Goal: Task Accomplishment & Management: Use online tool/utility

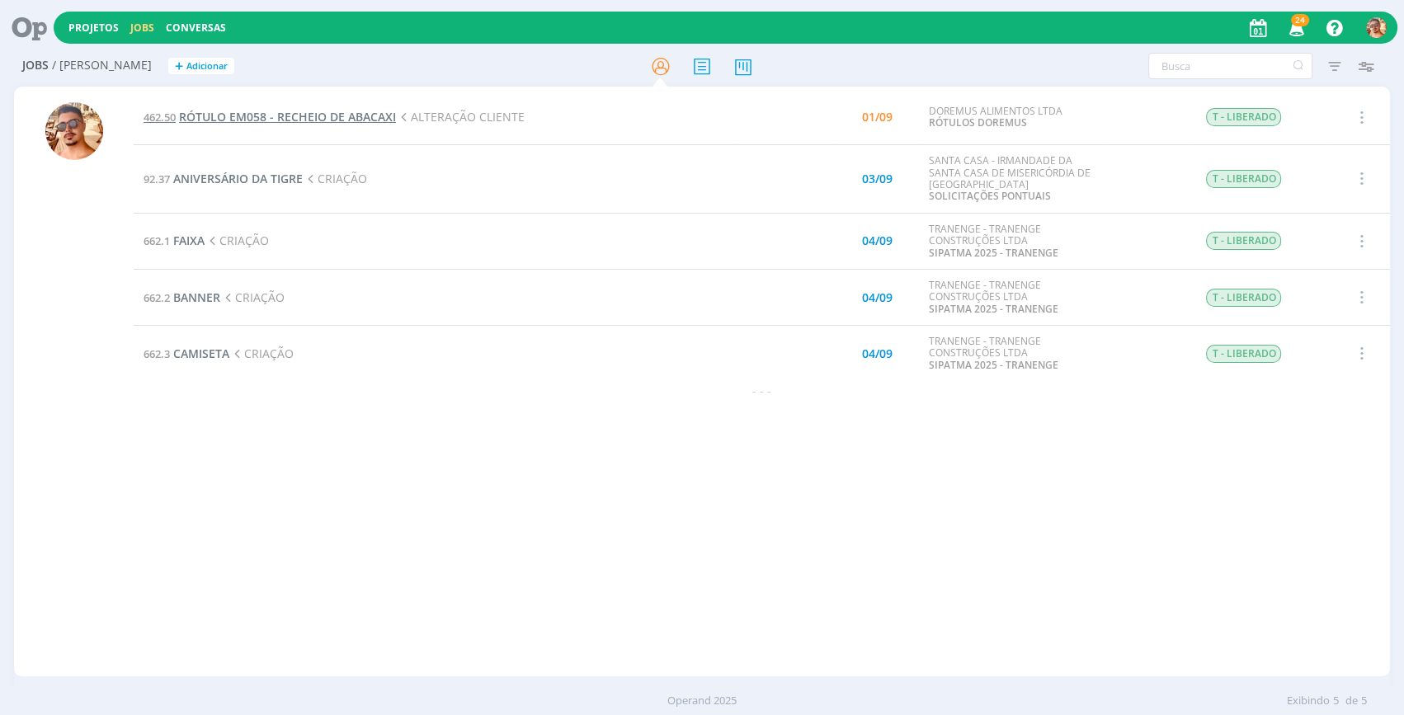
click at [385, 116] on span "RÓTULO EM058 - RECHEIO DE ABACAXI" at bounding box center [287, 117] width 217 height 16
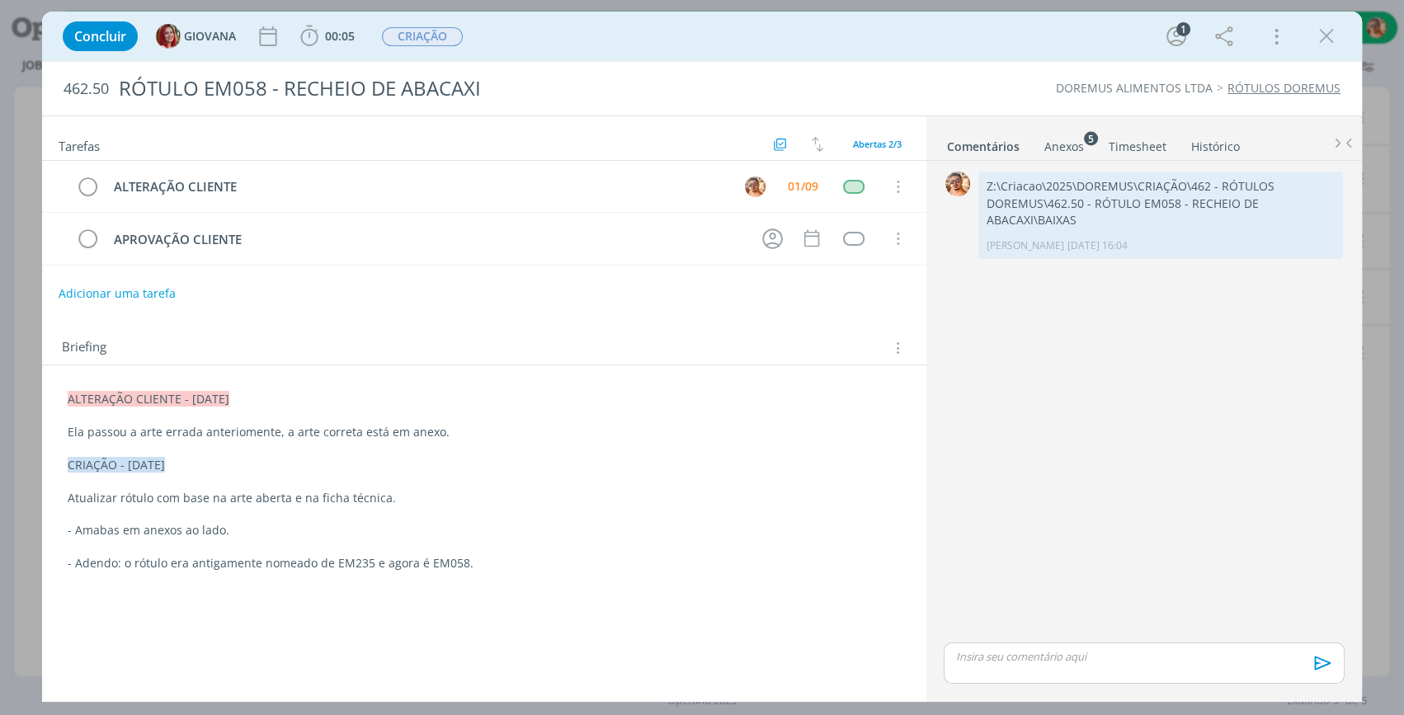
click at [1045, 146] on div "Anexos 5" at bounding box center [1065, 147] width 40 height 17
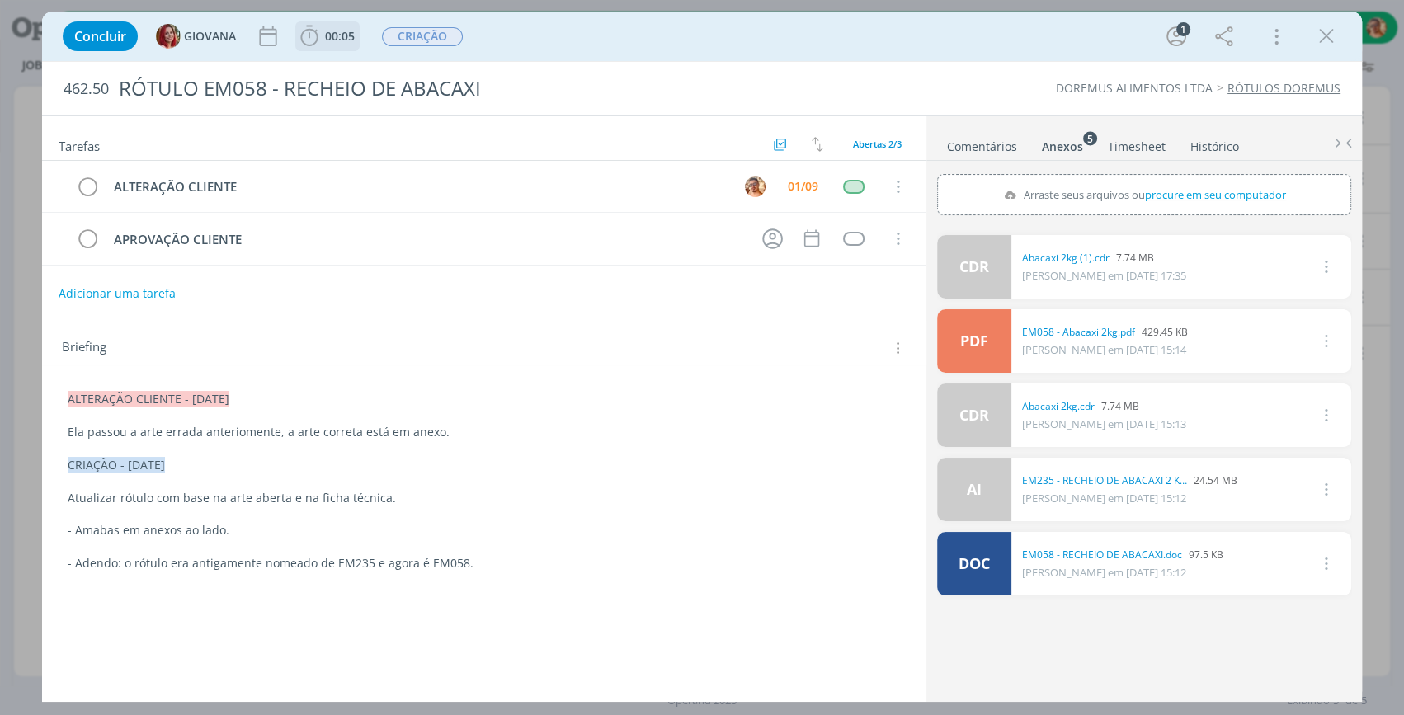
drag, startPoint x: 347, startPoint y: 56, endPoint x: 342, endPoint y: 48, distance: 9.6
click at [342, 49] on div "Concluir GIOVANA 00:05 Iniciar Apontar Data * [DATE] Horas * 00:00 Tarefa Selec…" at bounding box center [702, 37] width 1320 height 50
click at [342, 48] on span "00:05" at bounding box center [327, 36] width 61 height 25
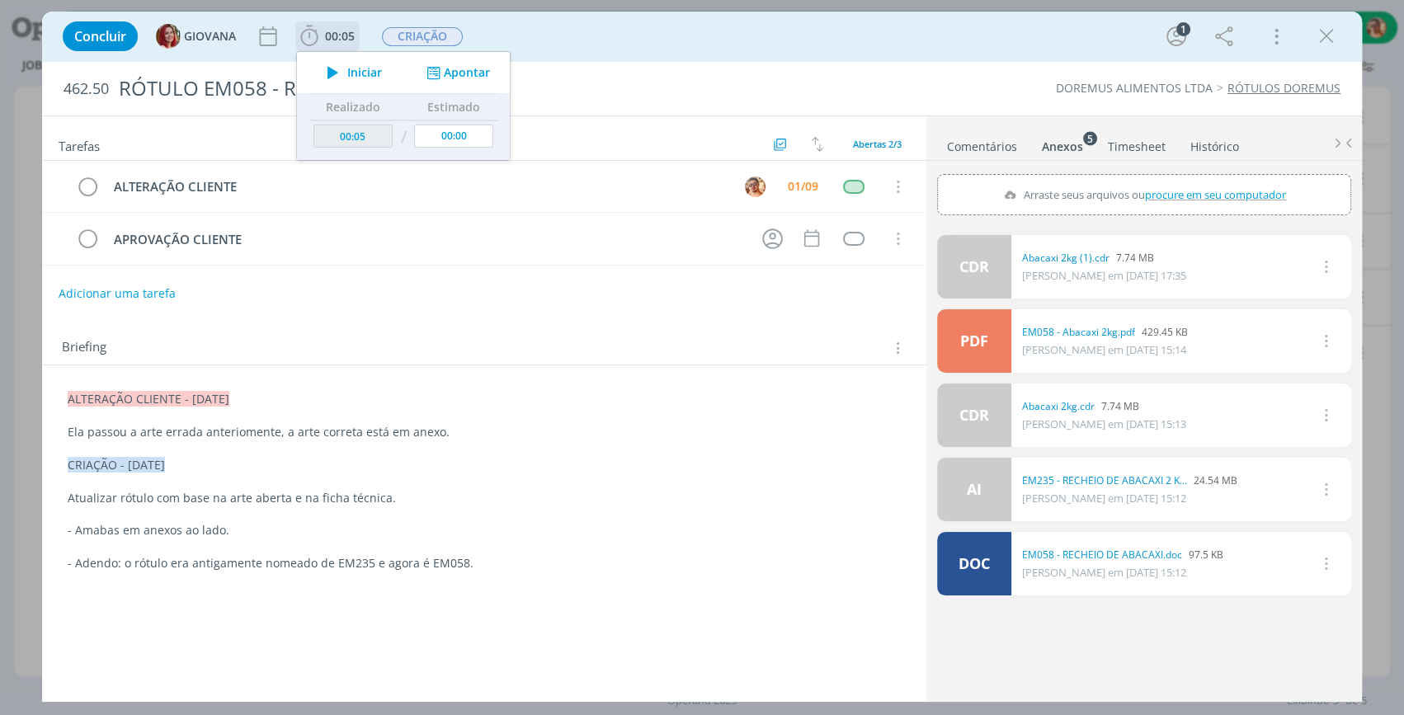
click at [357, 67] on span "Iniciar" at bounding box center [364, 73] width 35 height 12
drag, startPoint x: 1320, startPoint y: 34, endPoint x: 1082, endPoint y: 78, distance: 242.6
click at [1320, 34] on icon "dialog" at bounding box center [1326, 36] width 25 height 25
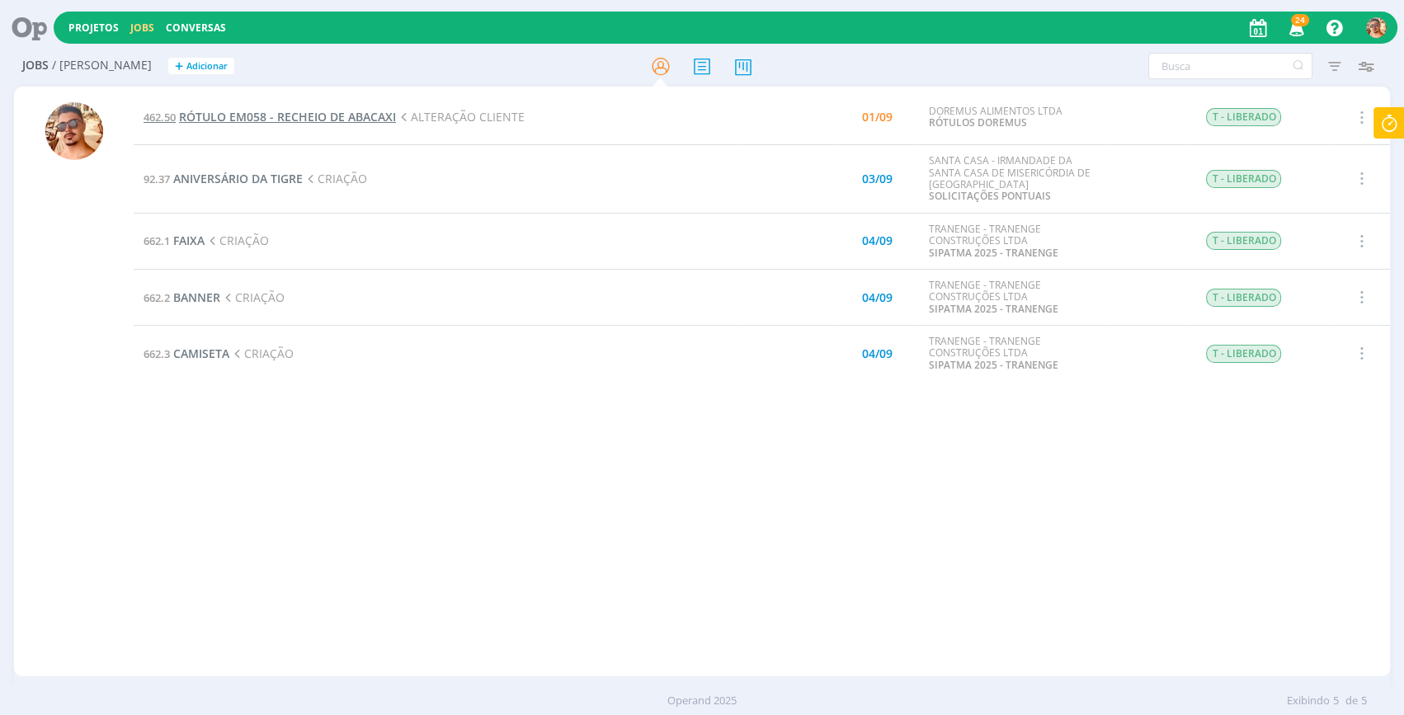
click at [360, 117] on span "RÓTULO EM058 - RECHEIO DE ABACAXI" at bounding box center [287, 117] width 217 height 16
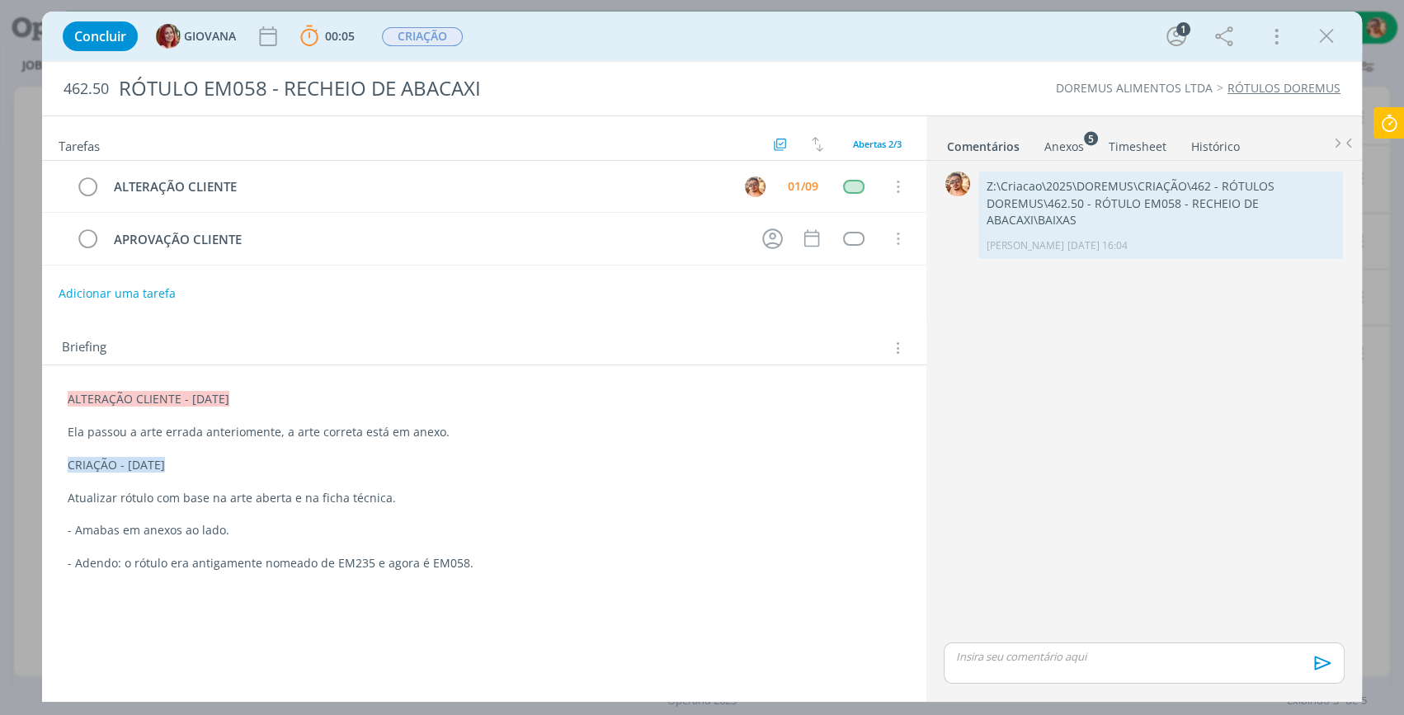
click at [903, 49] on div "Concluir GIOVANA 00:05 Parar Apontar Data * [DATE] Horas * 00:00 Tarefa Selecio…" at bounding box center [701, 37] width 1295 height 40
click at [1388, 110] on icon at bounding box center [1390, 123] width 30 height 32
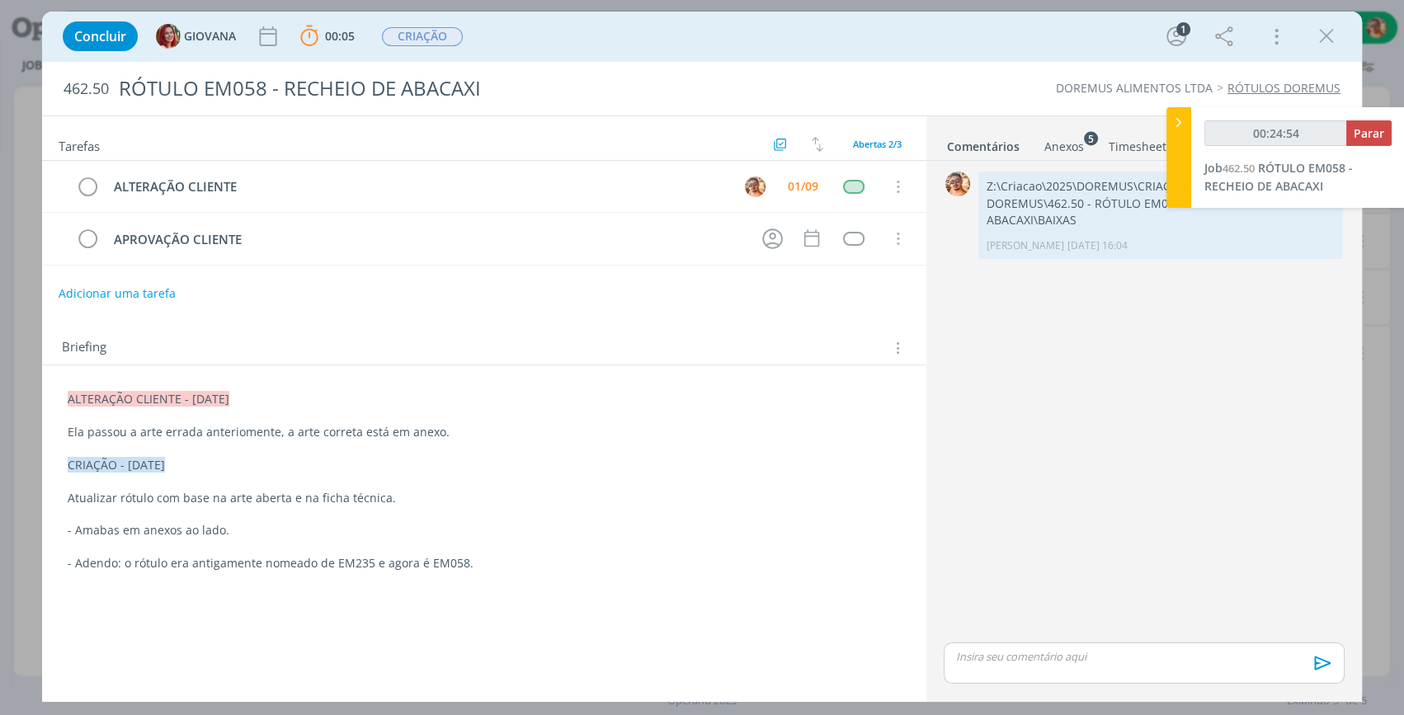
type input "00:24:55"
click at [1182, 119] on icon at bounding box center [1179, 122] width 17 height 17
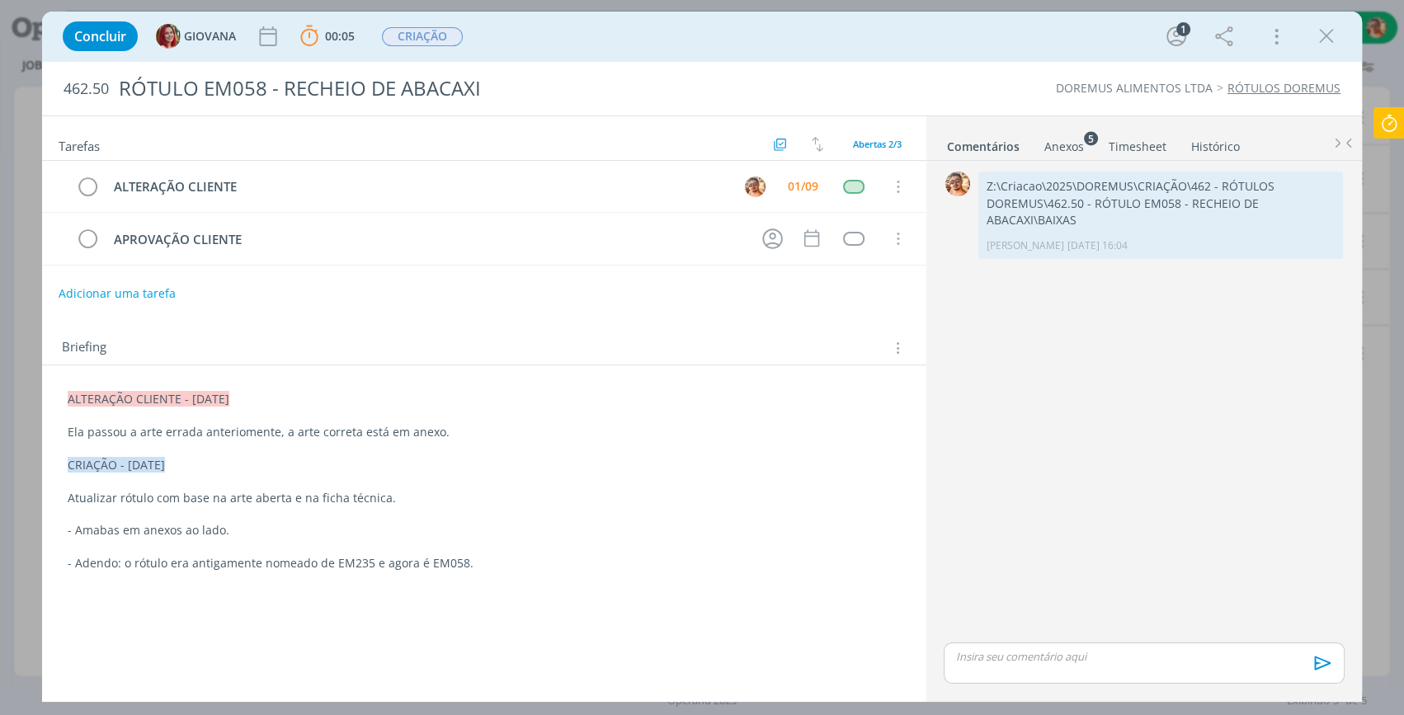
click at [1045, 151] on div "Anexos 5" at bounding box center [1065, 147] width 40 height 17
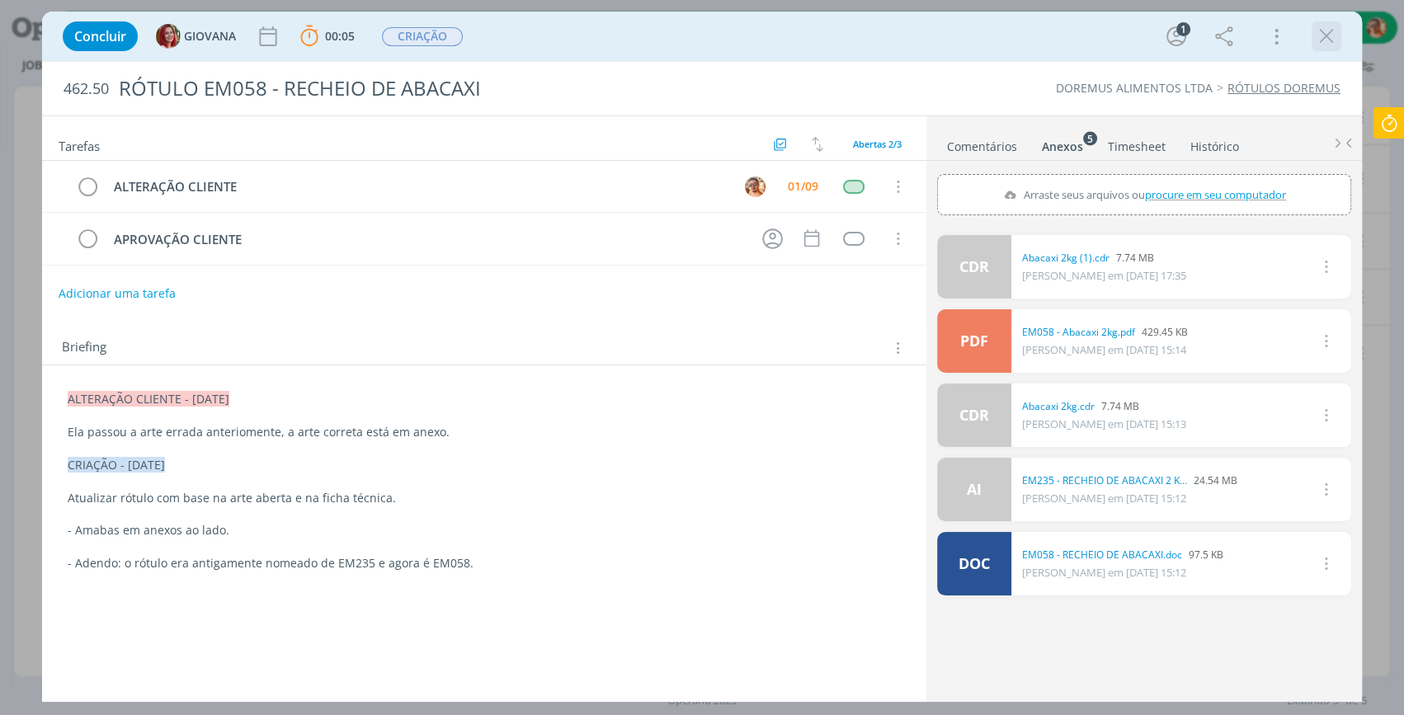
click at [1334, 31] on icon "dialog" at bounding box center [1326, 36] width 25 height 25
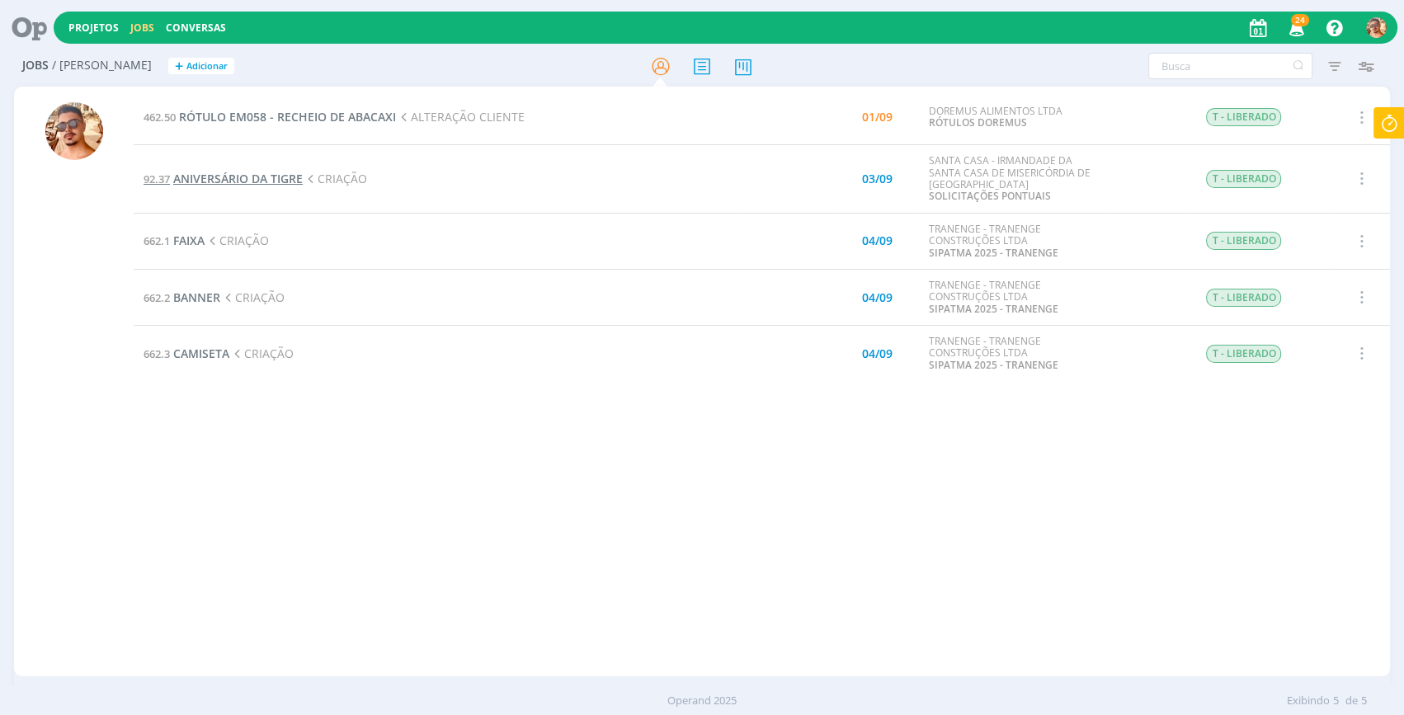
click at [274, 177] on span "ANIVERSÁRIO DA TIGRE" at bounding box center [238, 179] width 130 height 16
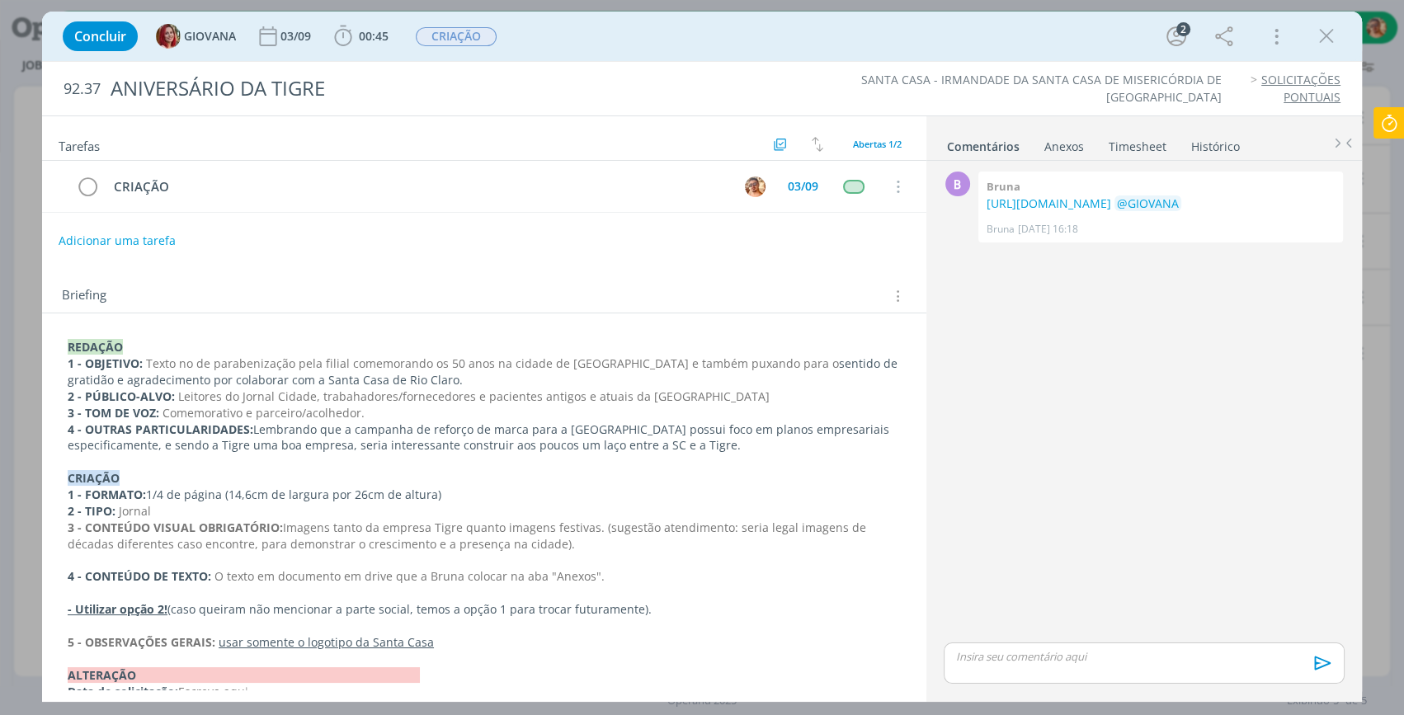
scroll to position [37, 0]
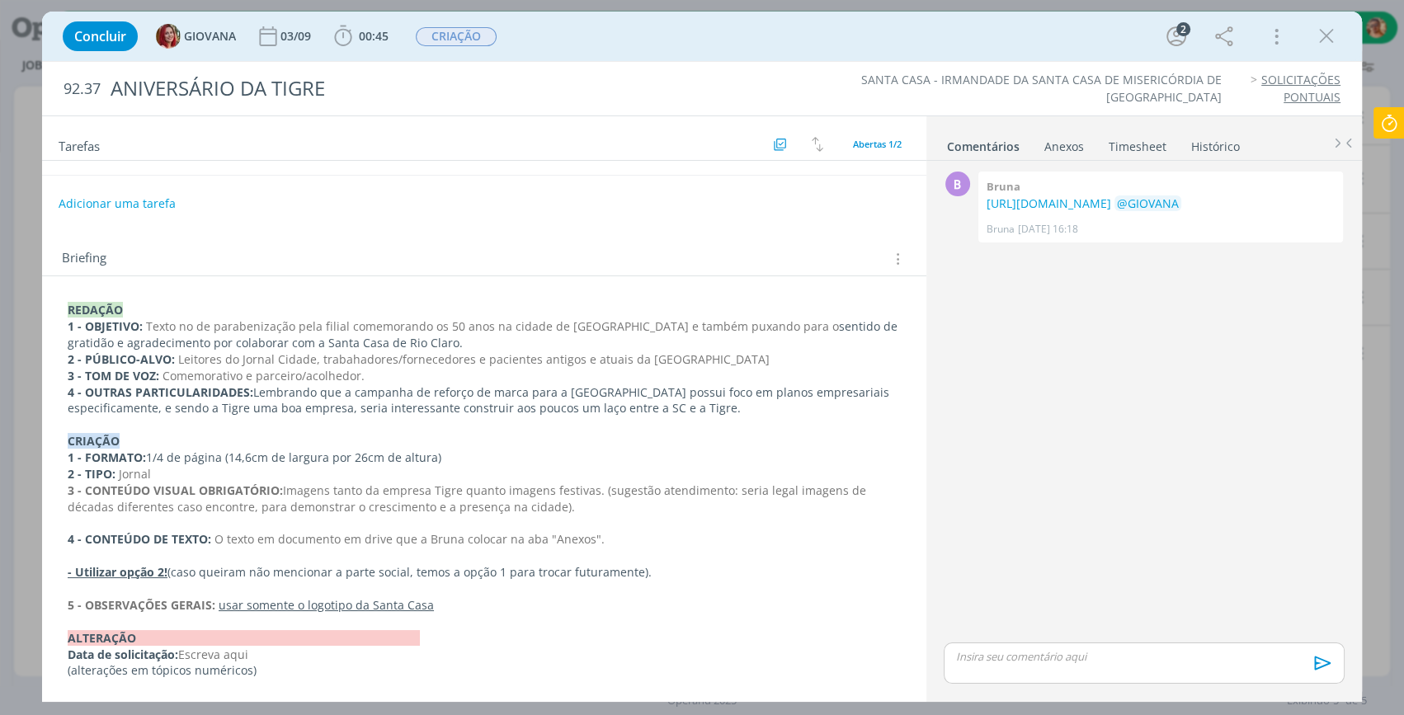
click at [372, 52] on div "Concluir GIOVANA [DATE] 00:45 Iniciar Apontar Data * [DATE] Horas * 00:00 Taref…" at bounding box center [701, 37] width 1295 height 40
click at [373, 47] on span "00:45" at bounding box center [361, 36] width 61 height 25
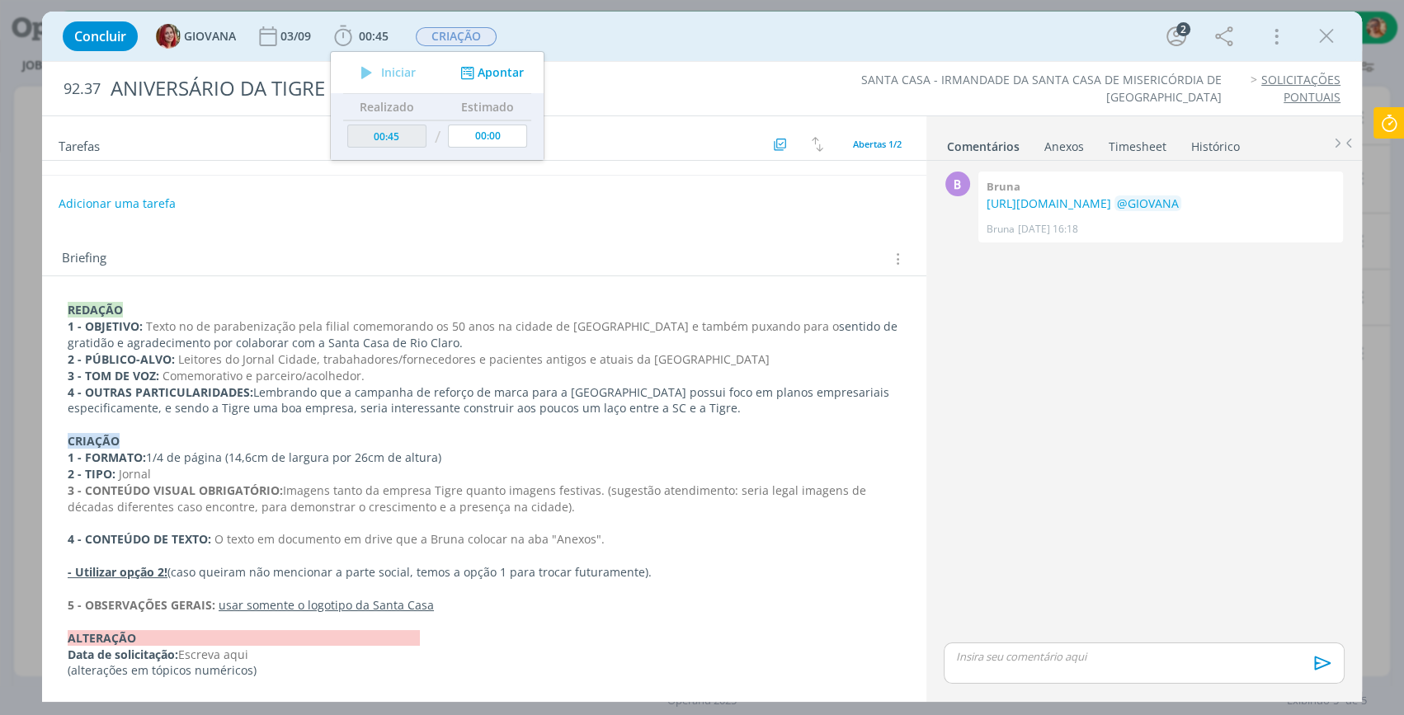
click at [1385, 121] on icon at bounding box center [1390, 123] width 30 height 32
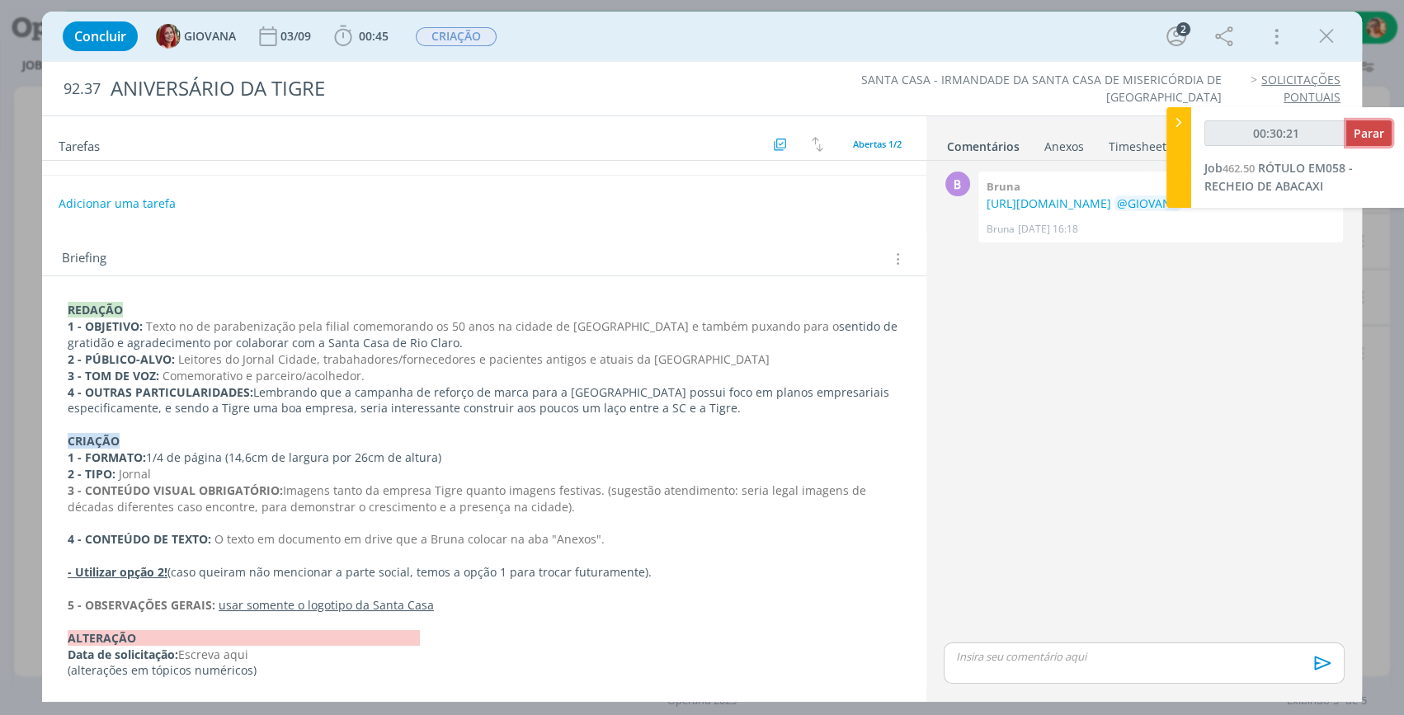
click at [1357, 134] on span "Parar" at bounding box center [1369, 133] width 31 height 16
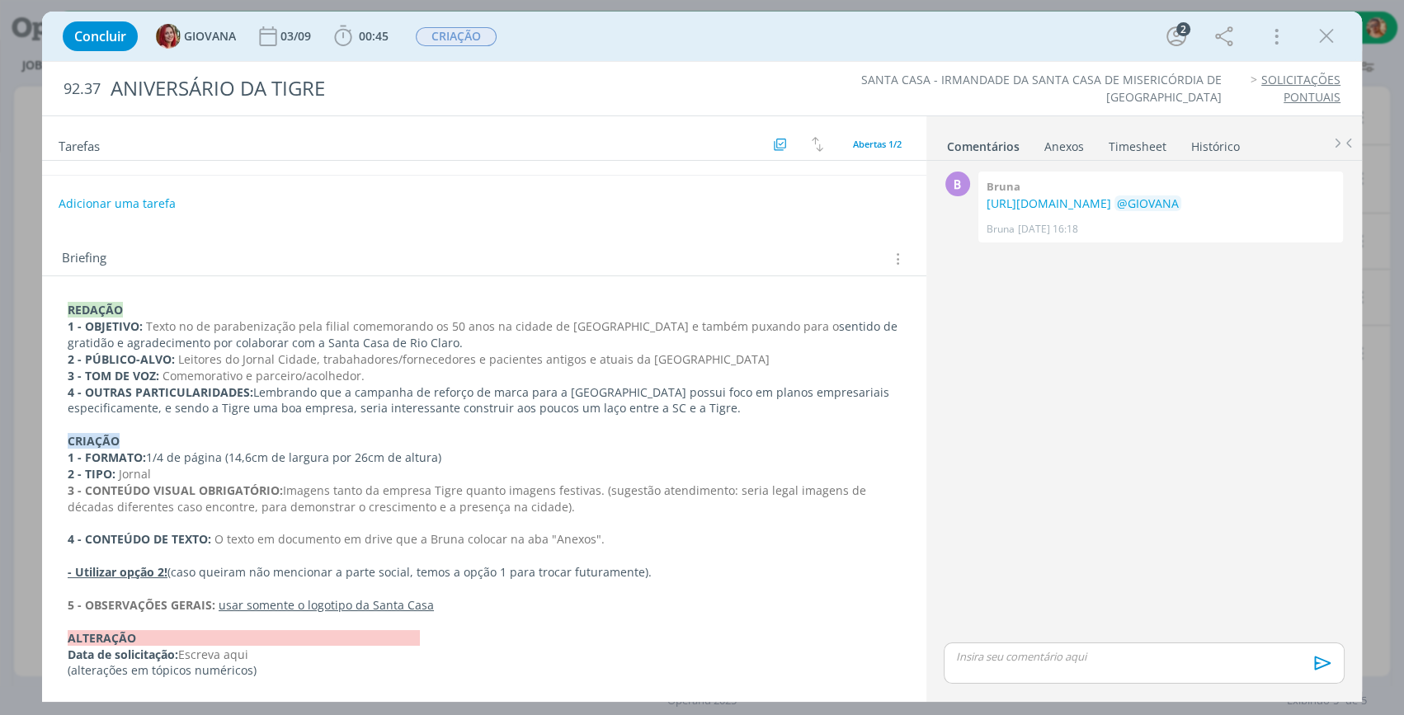
click at [646, 42] on div "Concluir GIOVANA [DATE] 00:45 Iniciar Apontar Data * [DATE] Horas * 00:00 Taref…" at bounding box center [701, 37] width 1295 height 40
click at [369, 28] on span "00:45" at bounding box center [374, 36] width 30 height 16
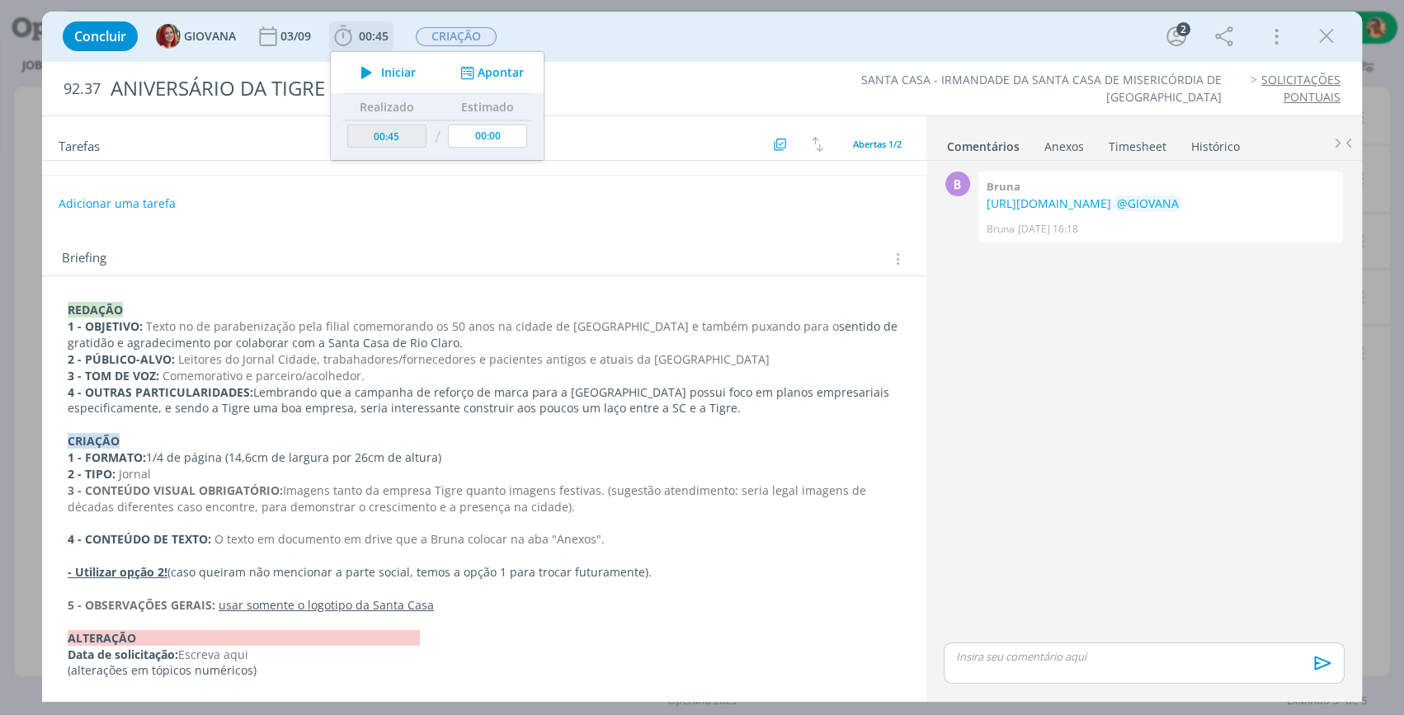
click at [410, 74] on span "Iniciar" at bounding box center [398, 73] width 35 height 12
type input "01:16"
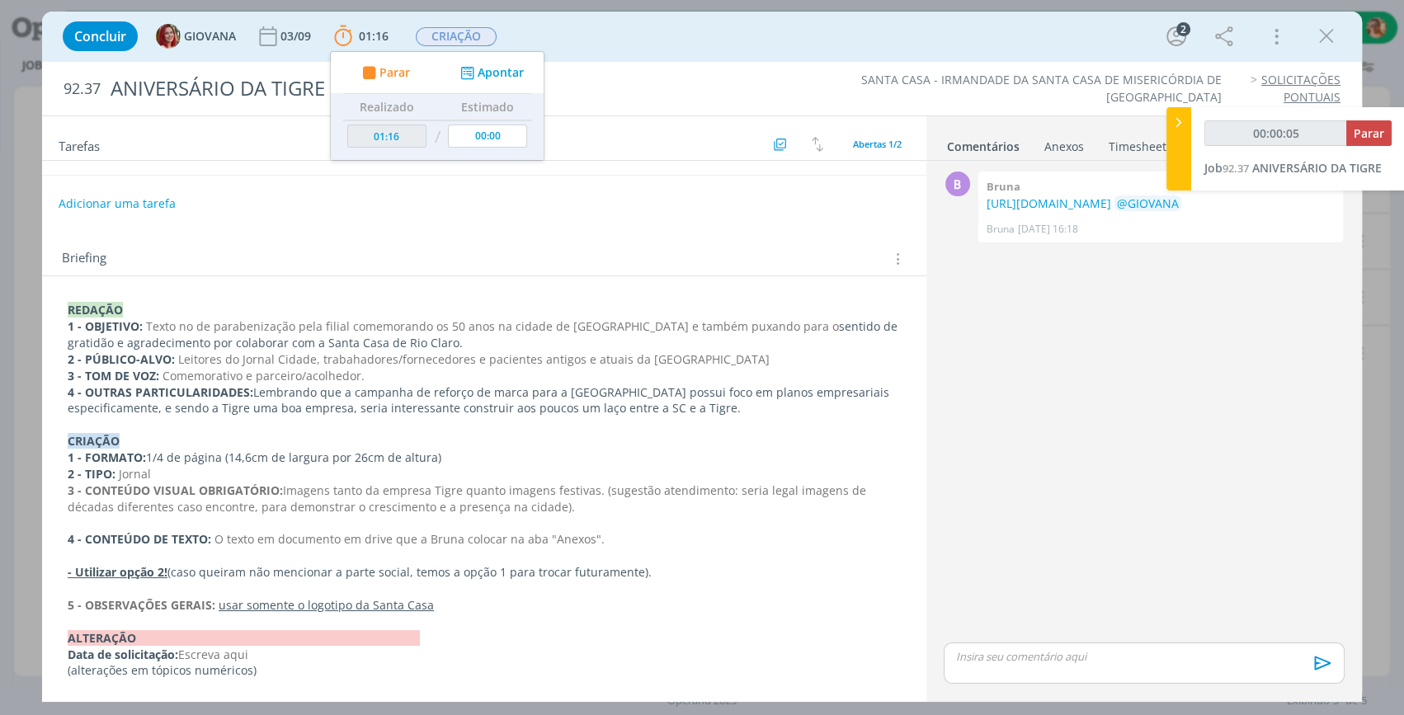
click at [628, 49] on div "Concluir GIOVANA [DATE] 01:16 Parar Apontar Data * [DATE] Horas * 00:00 Tarefa …" at bounding box center [701, 37] width 1295 height 40
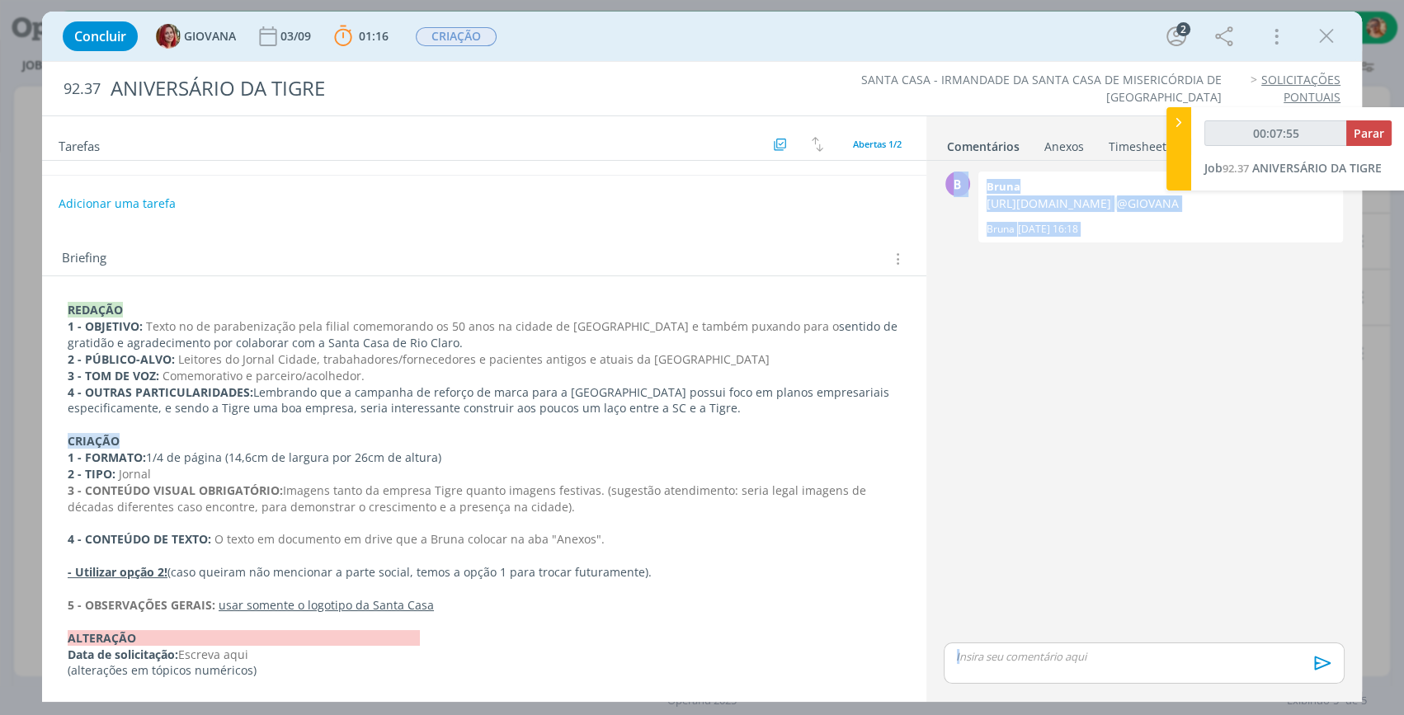
click at [1166, 123] on div "Projetos Jobs Conversas 24 Notificações Central de Ajuda Área de Membros Implan…" at bounding box center [702, 357] width 1404 height 715
type input "00:07:56"
click at [1173, 124] on icon at bounding box center [1179, 122] width 17 height 17
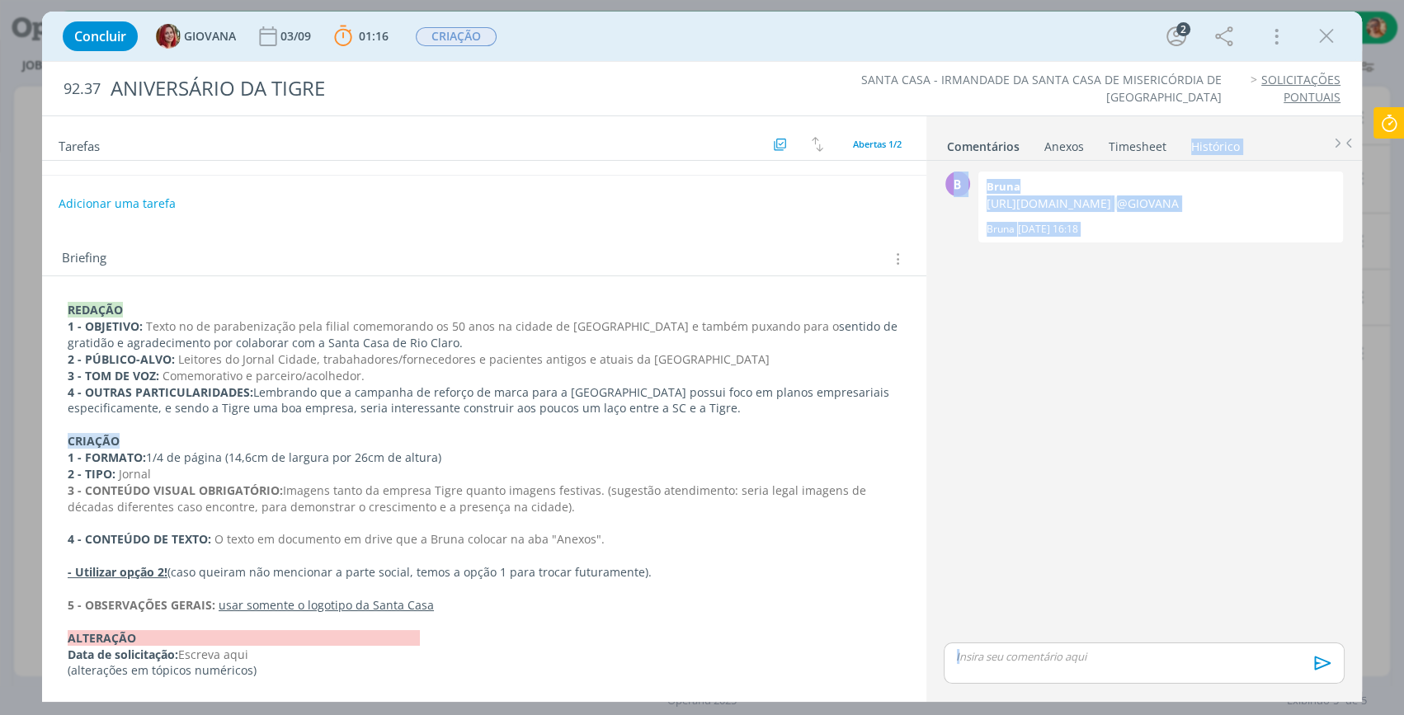
click at [1123, 456] on div "B 0 Bruna [URL][DOMAIN_NAME] @[PERSON_NAME] [DATE] 16:18 👍" at bounding box center [1144, 403] width 414 height 472
click at [1322, 18] on div "Concluir GIOVANA [DATE] 01:16 Parar Apontar Data * [DATE] Horas * 00:00 Tarefa …" at bounding box center [701, 37] width 1295 height 40
click at [1328, 34] on icon "dialog" at bounding box center [1326, 36] width 25 height 25
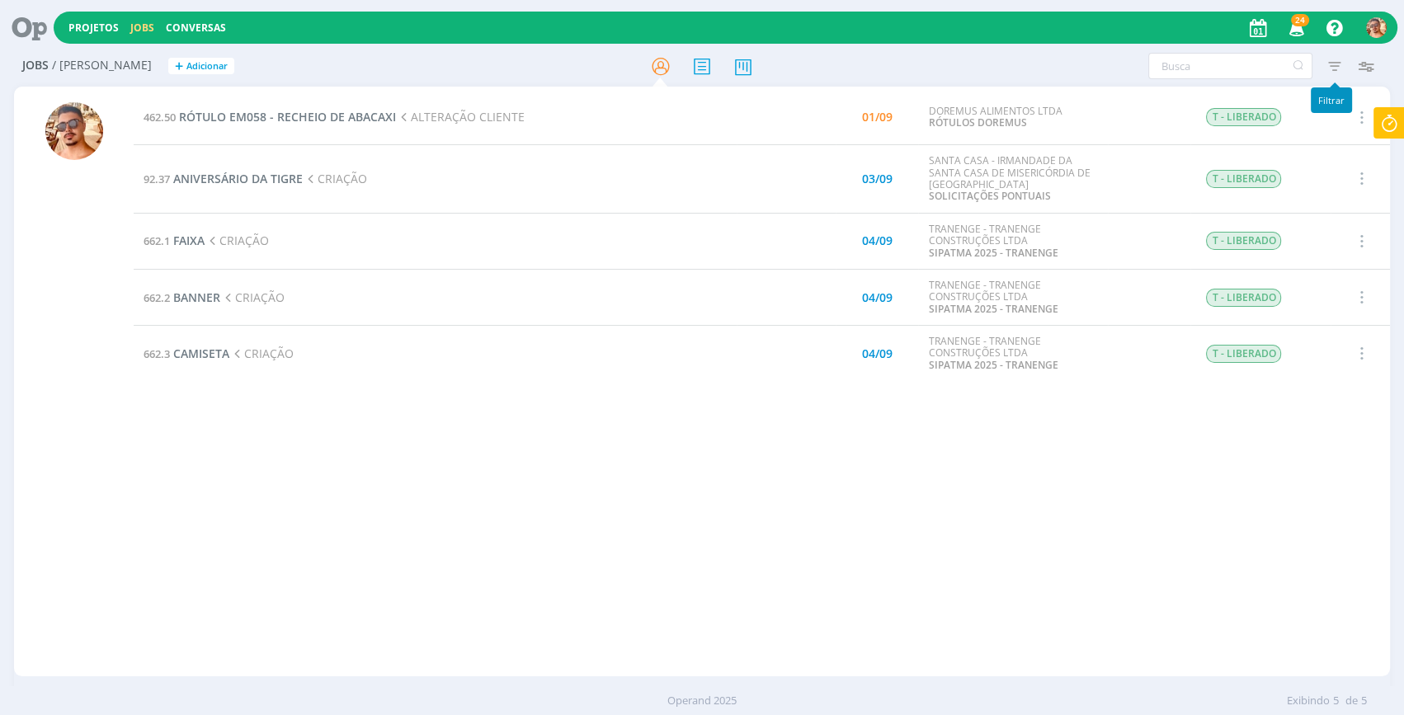
click at [1340, 61] on icon "button" at bounding box center [1334, 66] width 30 height 30
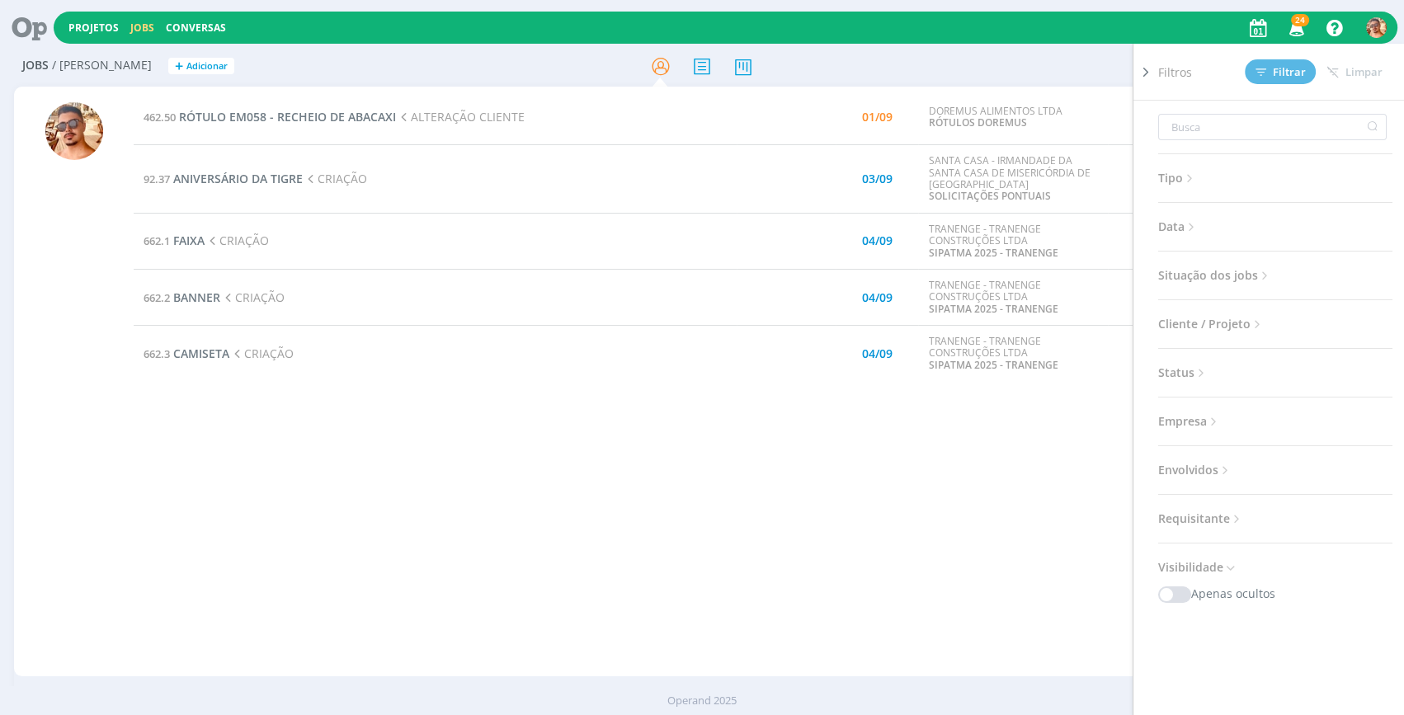
click at [812, 452] on div "462.50 RÓTULO EM058 - RECHEIO DE ABACAXI ALTERAÇÃO CLIENTE 01/09 DOREMUS ALIMEN…" at bounding box center [762, 381] width 1257 height 583
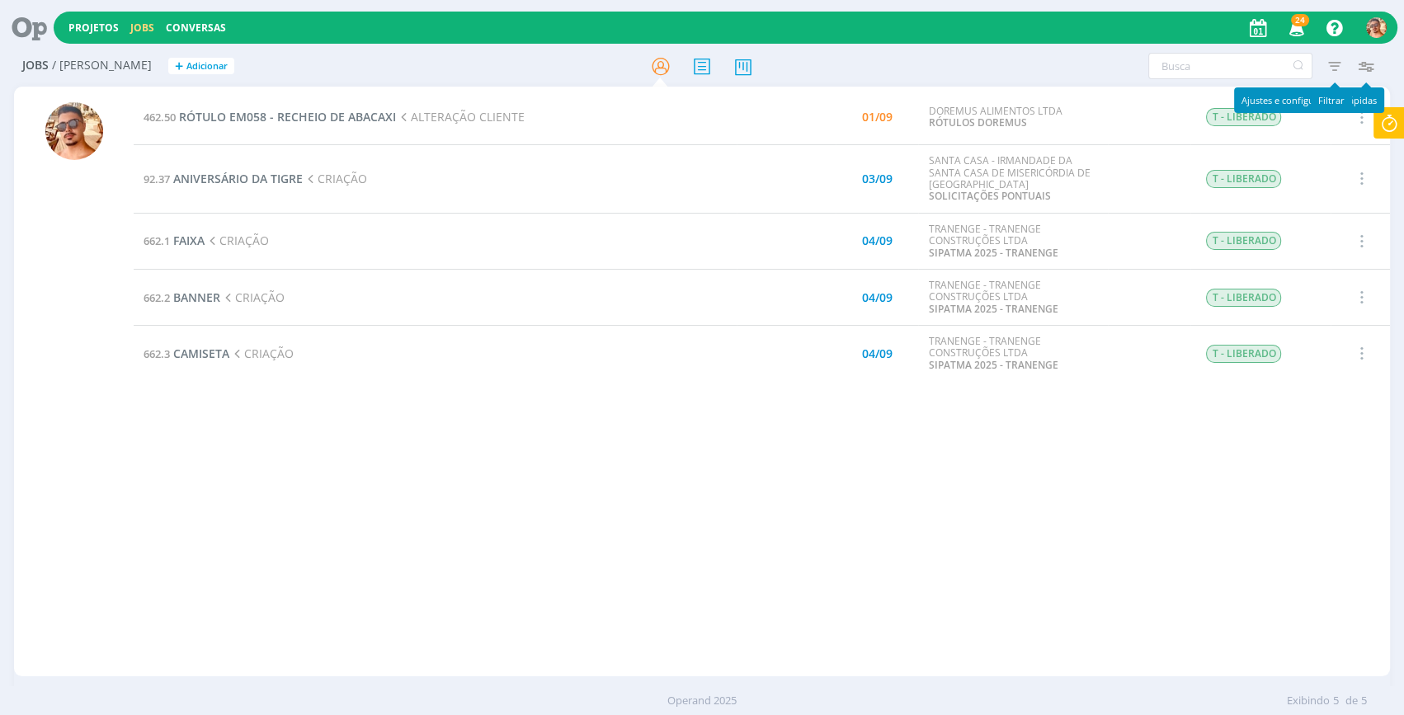
click at [1323, 65] on icon "button" at bounding box center [1334, 66] width 30 height 30
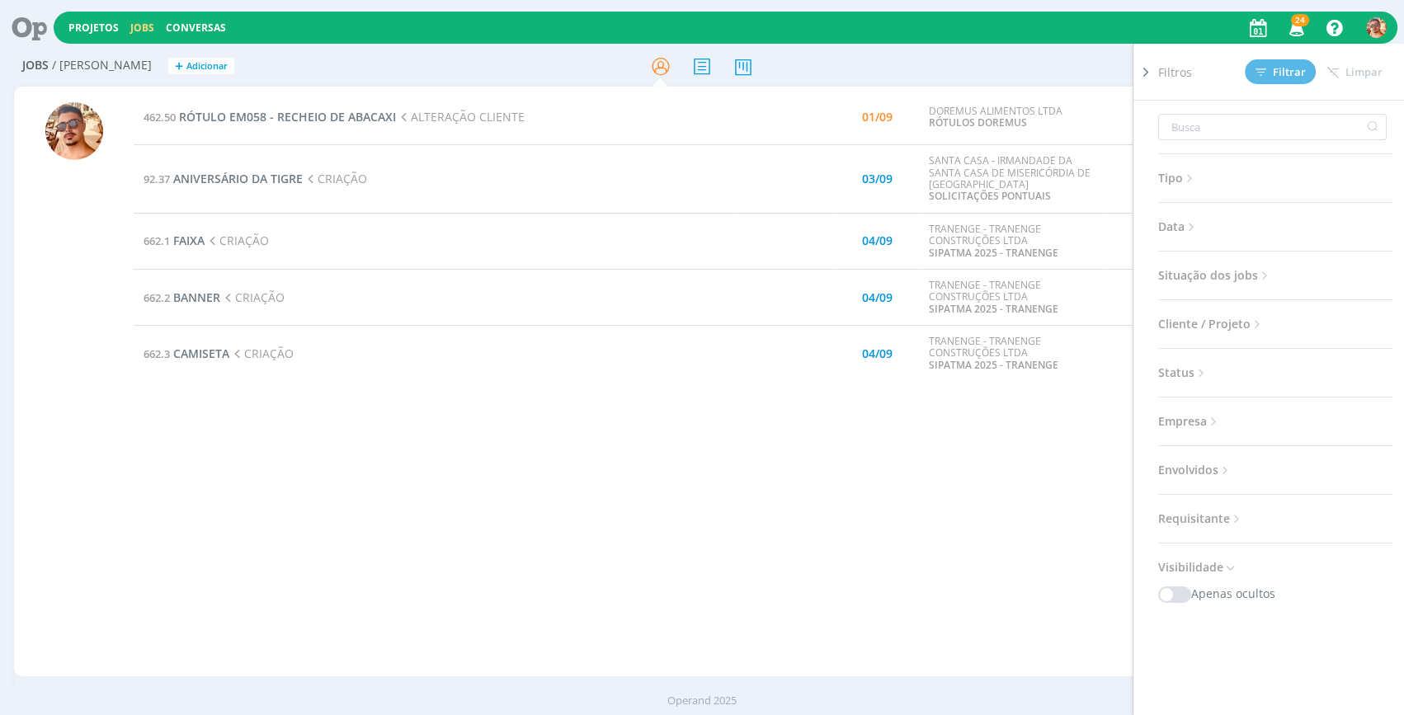
click at [1214, 476] on span "Envolvidos" at bounding box center [1195, 470] width 74 height 21
click at [1214, 469] on span "Envolvidos" at bounding box center [1195, 470] width 74 height 21
click at [916, 525] on div "462.50 RÓTULO EM058 - RECHEIO DE ABACAXI ALTERAÇÃO CLIENTE 01/09 DOREMUS ALIMEN…" at bounding box center [762, 381] width 1257 height 583
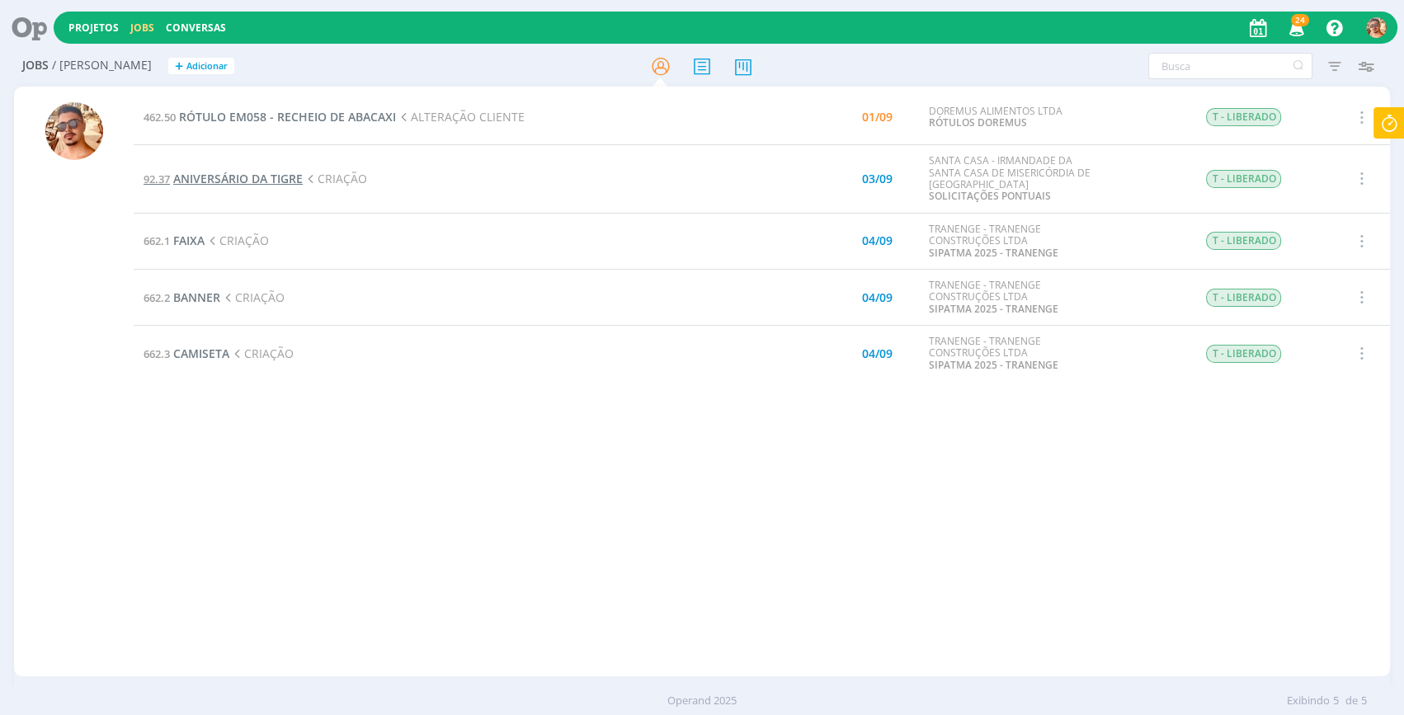
click at [272, 176] on span "ANIVERSÁRIO DA TIGRE" at bounding box center [238, 179] width 130 height 16
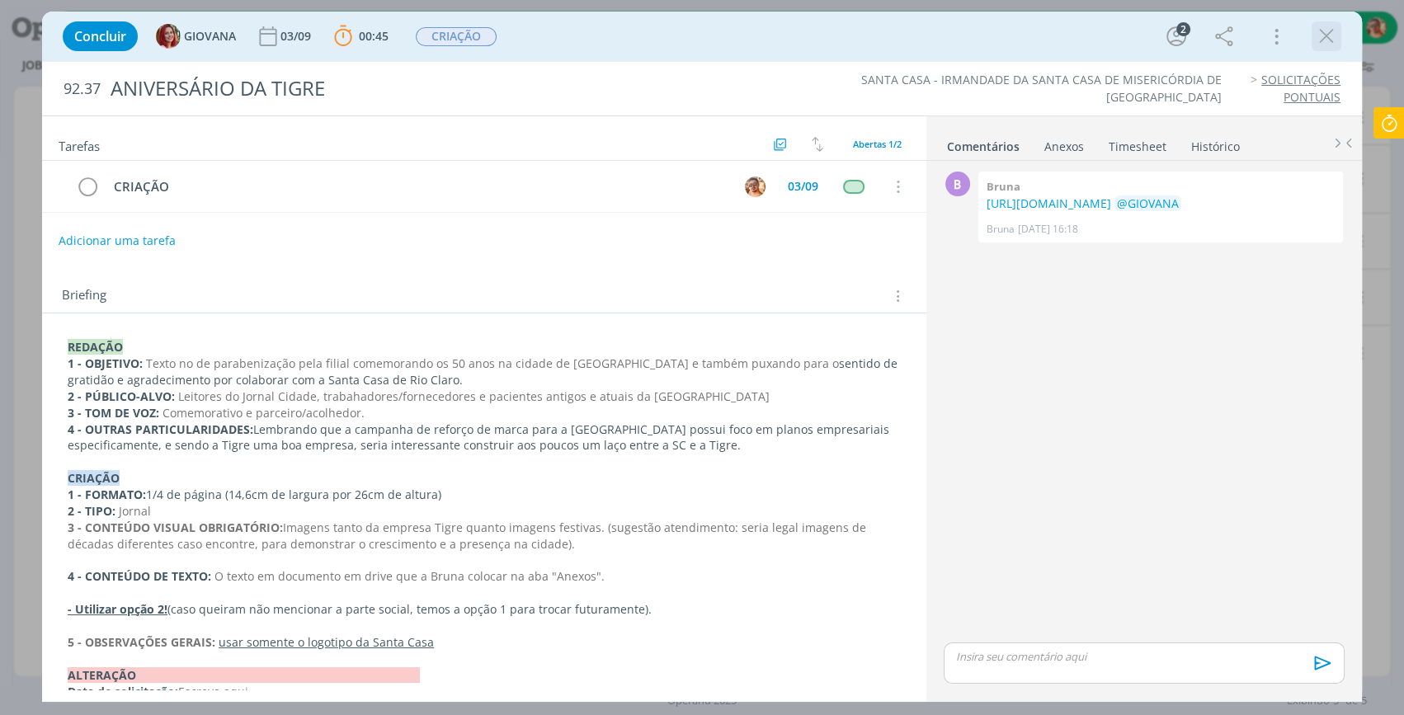
click at [1317, 41] on icon "dialog" at bounding box center [1326, 36] width 25 height 25
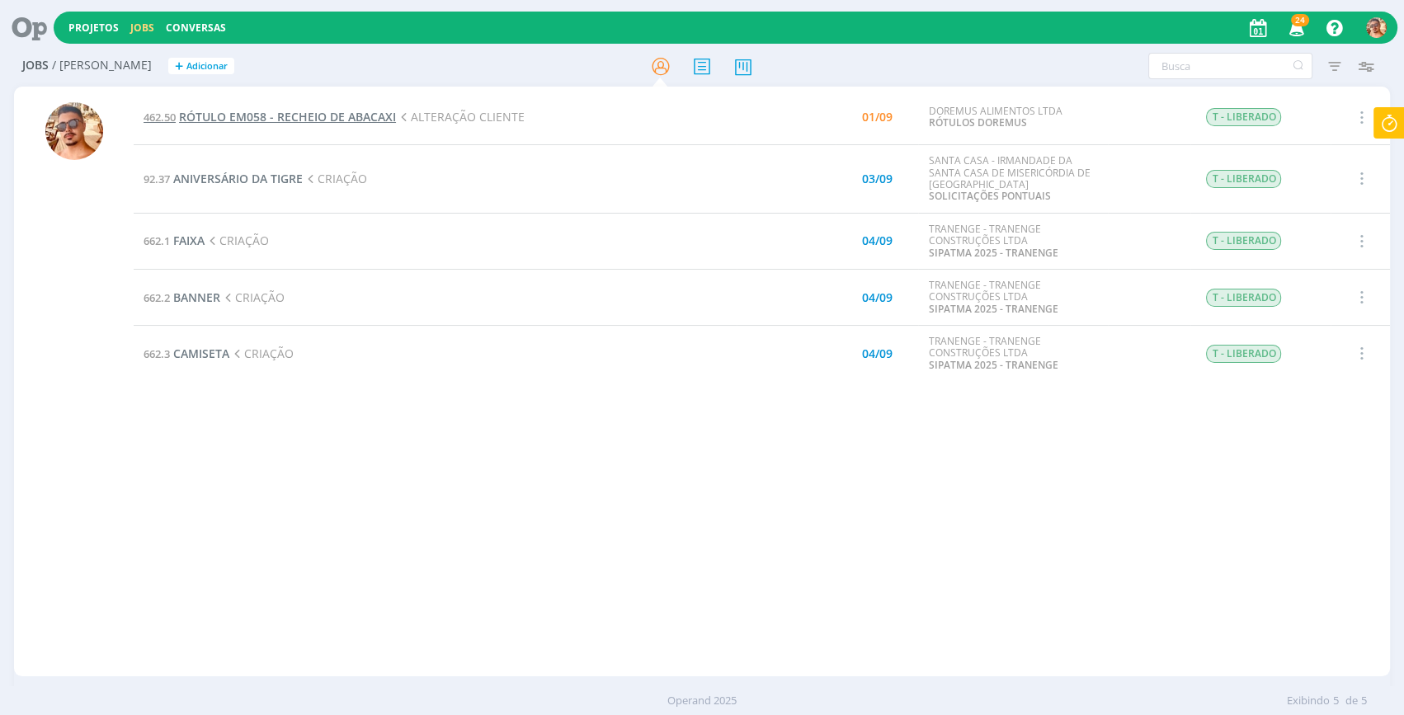
click at [285, 120] on span "RÓTULO EM058 - RECHEIO DE ABACAXI" at bounding box center [287, 117] width 217 height 16
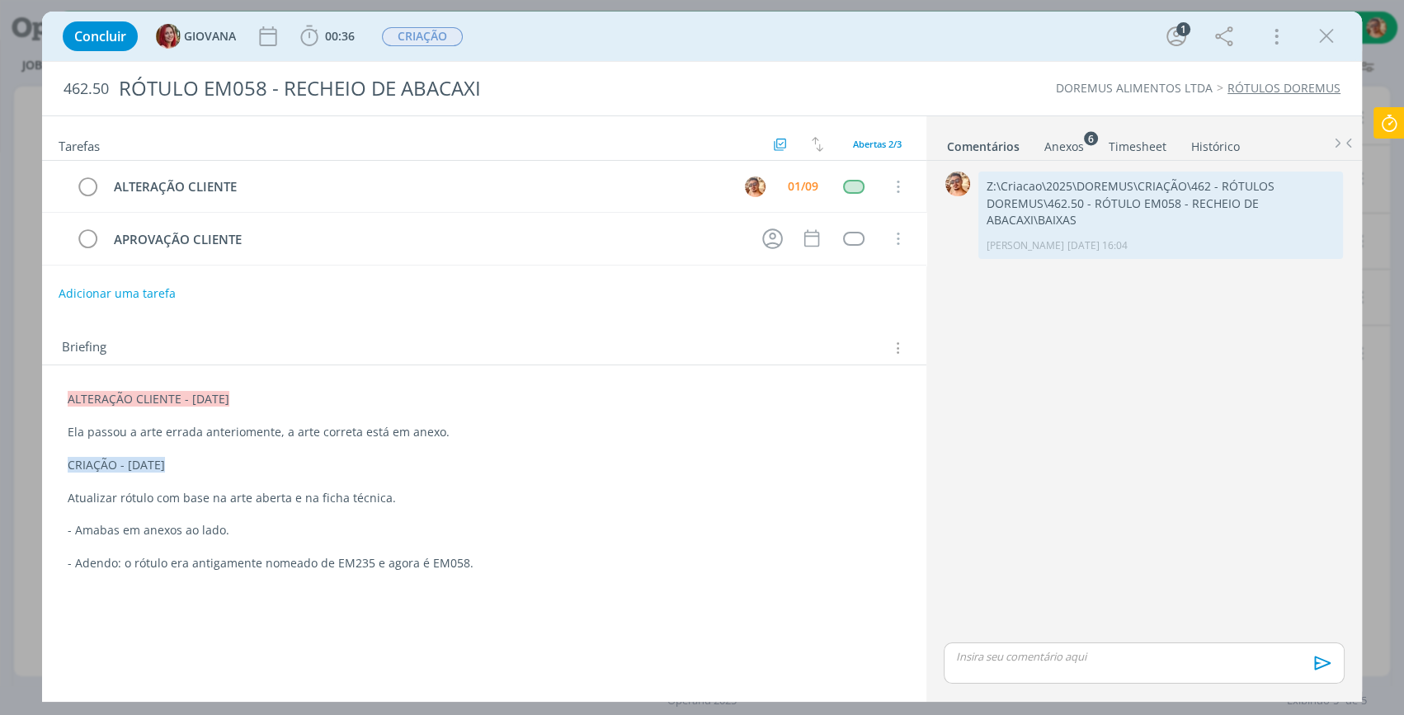
click at [1078, 142] on div "Anexos 6" at bounding box center [1065, 147] width 40 height 17
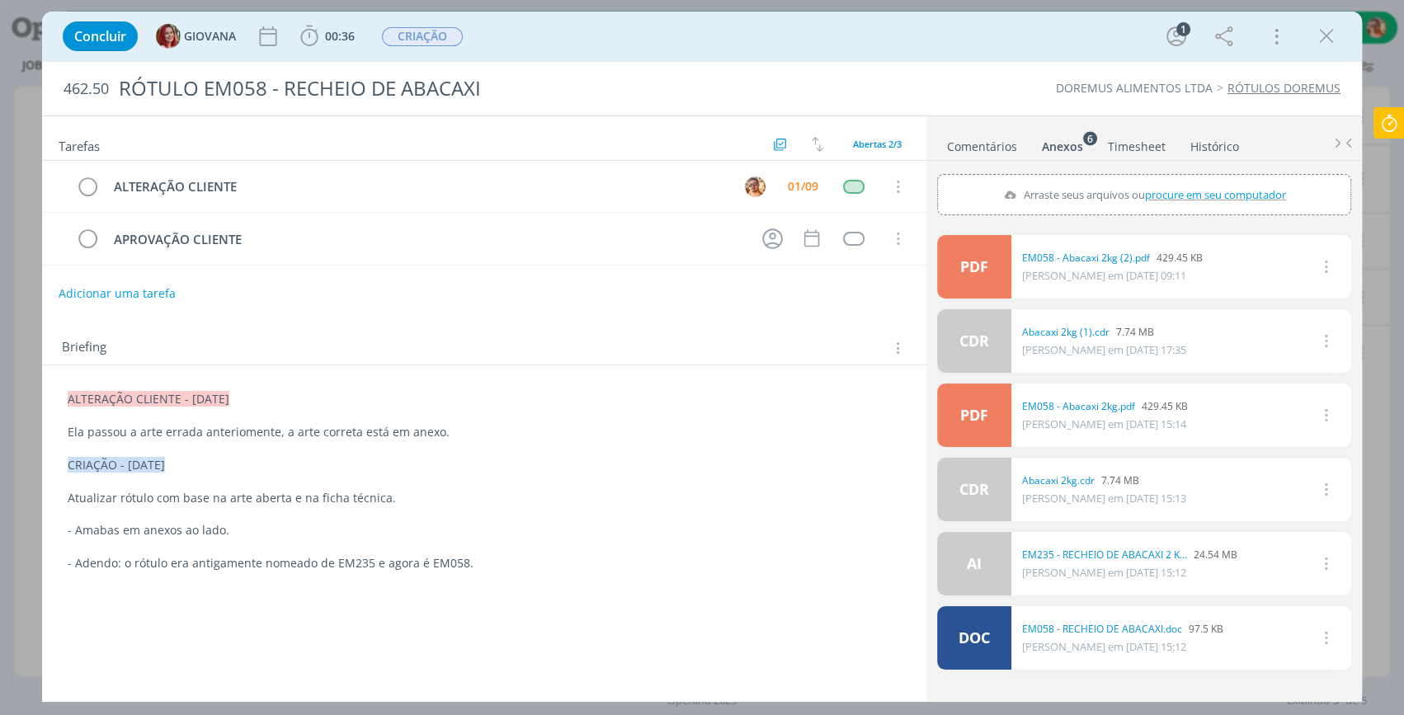
click at [1022, 94] on div "DOREMUS ALIMENTOS LTDA RÓTULOS DOREMUS" at bounding box center [1079, 88] width 539 height 17
drag, startPoint x: 1122, startPoint y: 637, endPoint x: 1087, endPoint y: 631, distance: 35.1
click at [1379, 114] on icon at bounding box center [1390, 123] width 30 height 32
click at [1367, 134] on span "Parar" at bounding box center [1369, 133] width 31 height 16
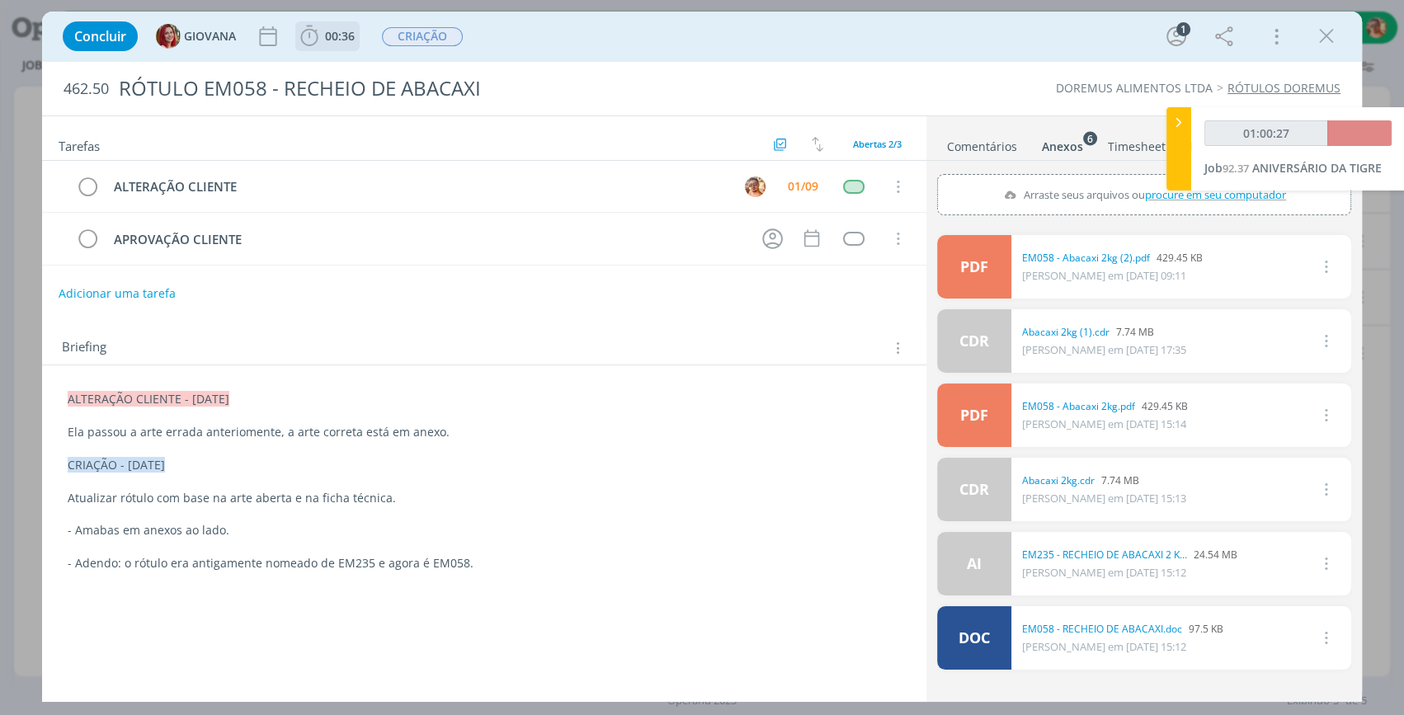
click at [338, 33] on span "00:36" at bounding box center [340, 36] width 30 height 16
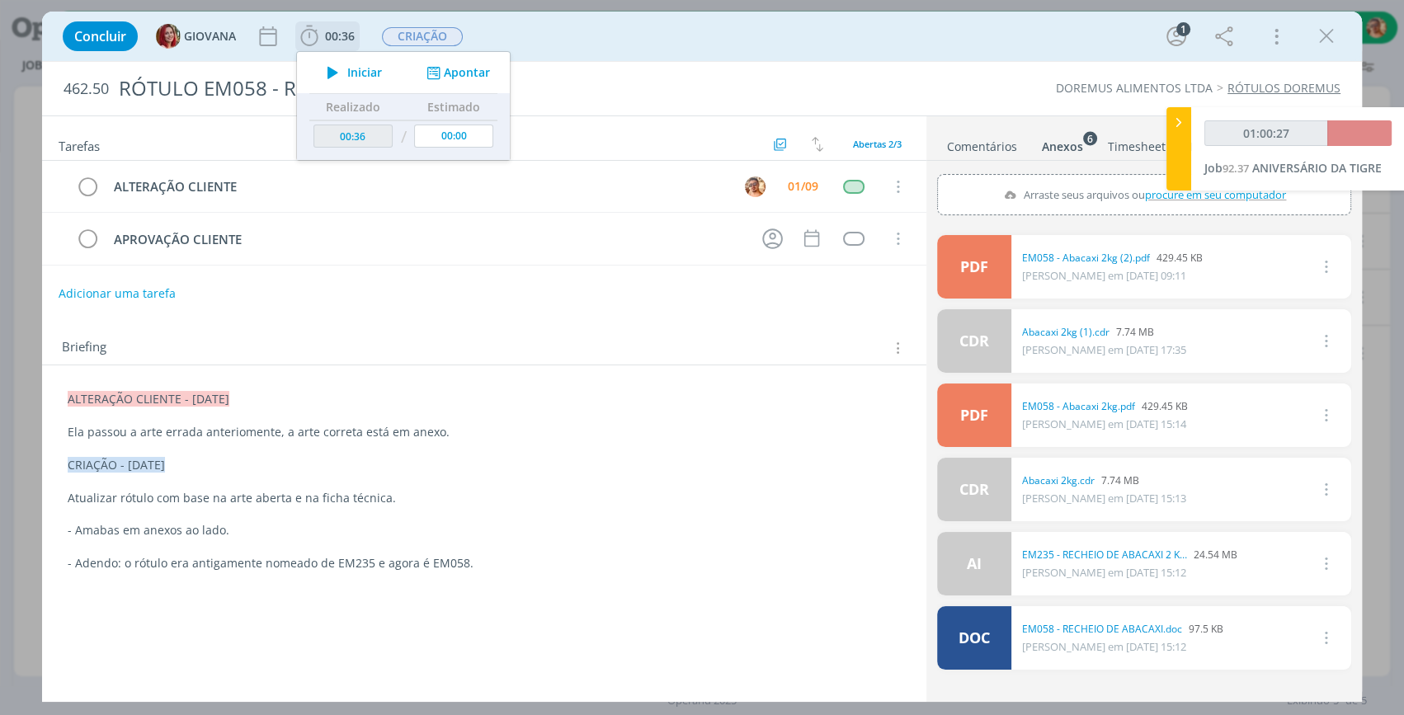
click at [378, 68] on span "Iniciar" at bounding box center [364, 73] width 35 height 12
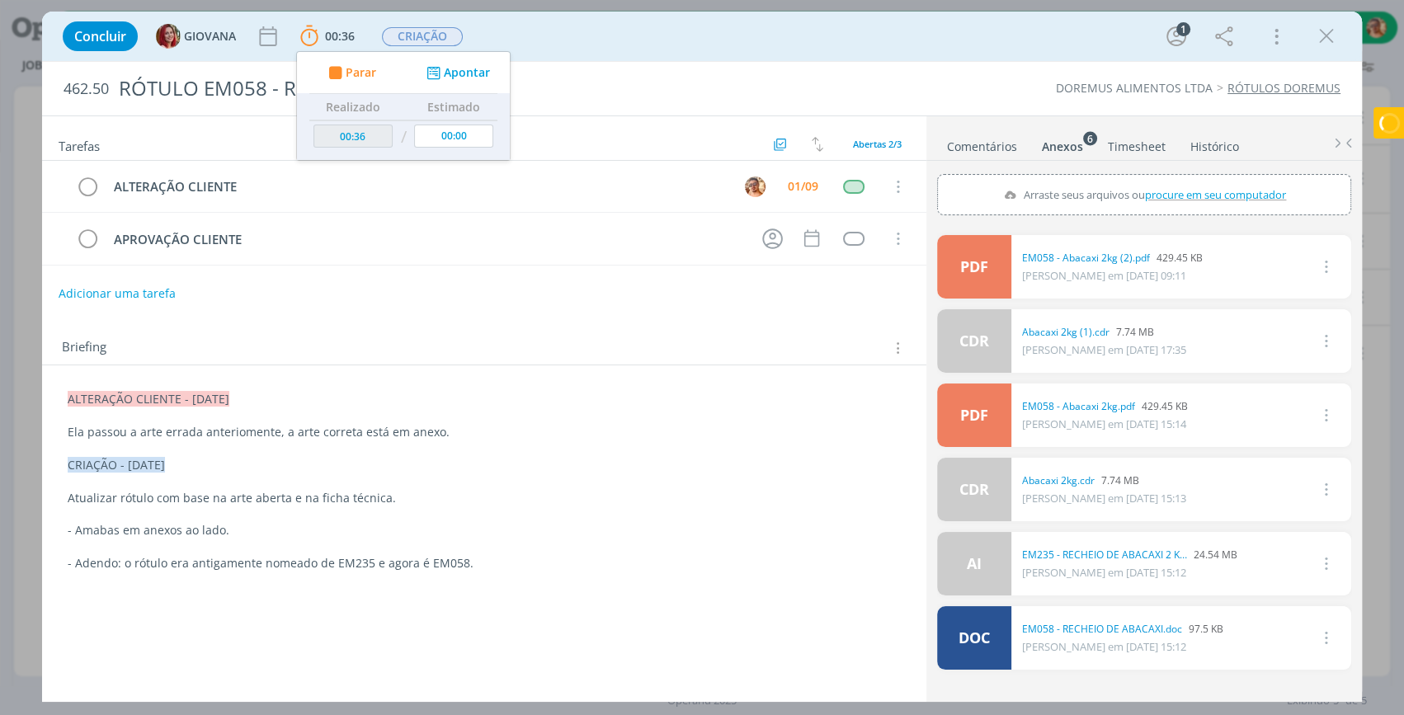
type input "01:37"
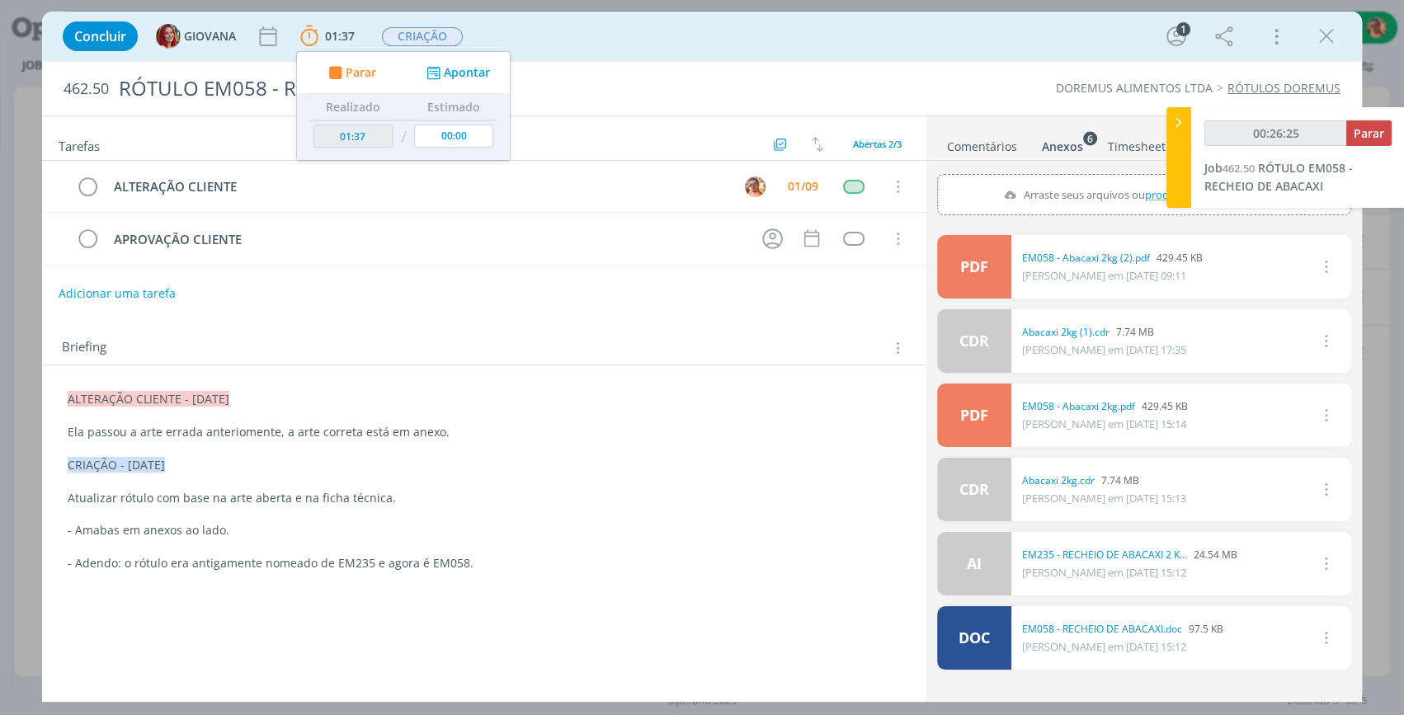
type input "00:27:05"
click at [990, 134] on link "Comentários" at bounding box center [982, 143] width 72 height 24
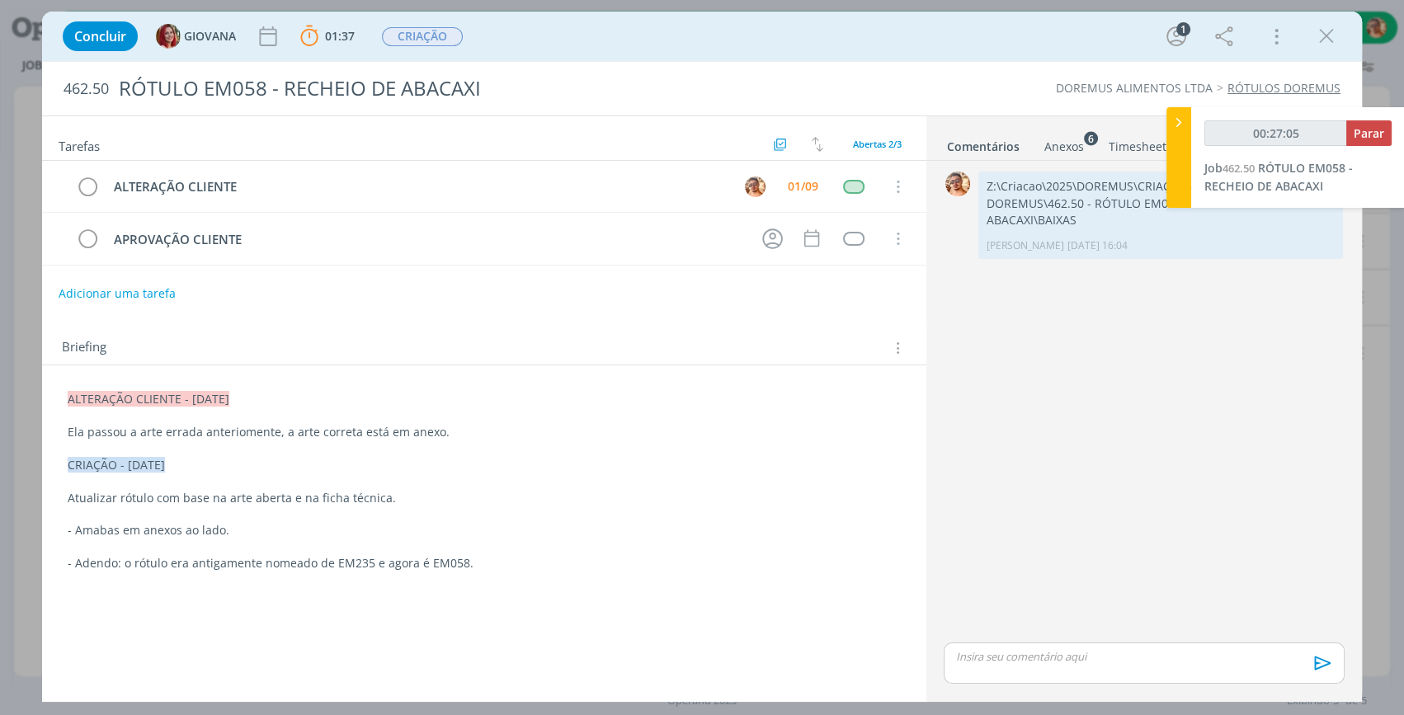
click at [1177, 124] on icon at bounding box center [1179, 122] width 17 height 17
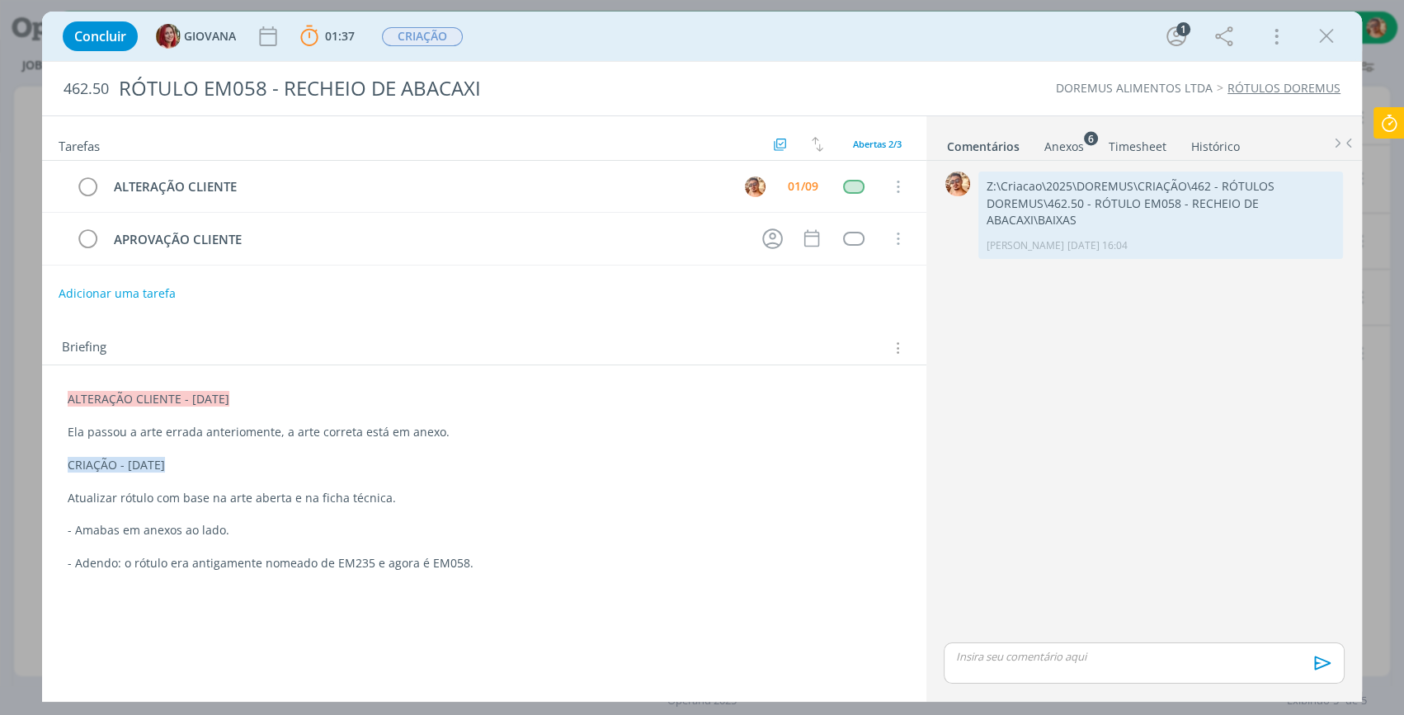
click at [1216, 669] on div "dialog" at bounding box center [1144, 663] width 401 height 41
click at [1319, 672] on icon "dialog" at bounding box center [1321, 669] width 17 height 14
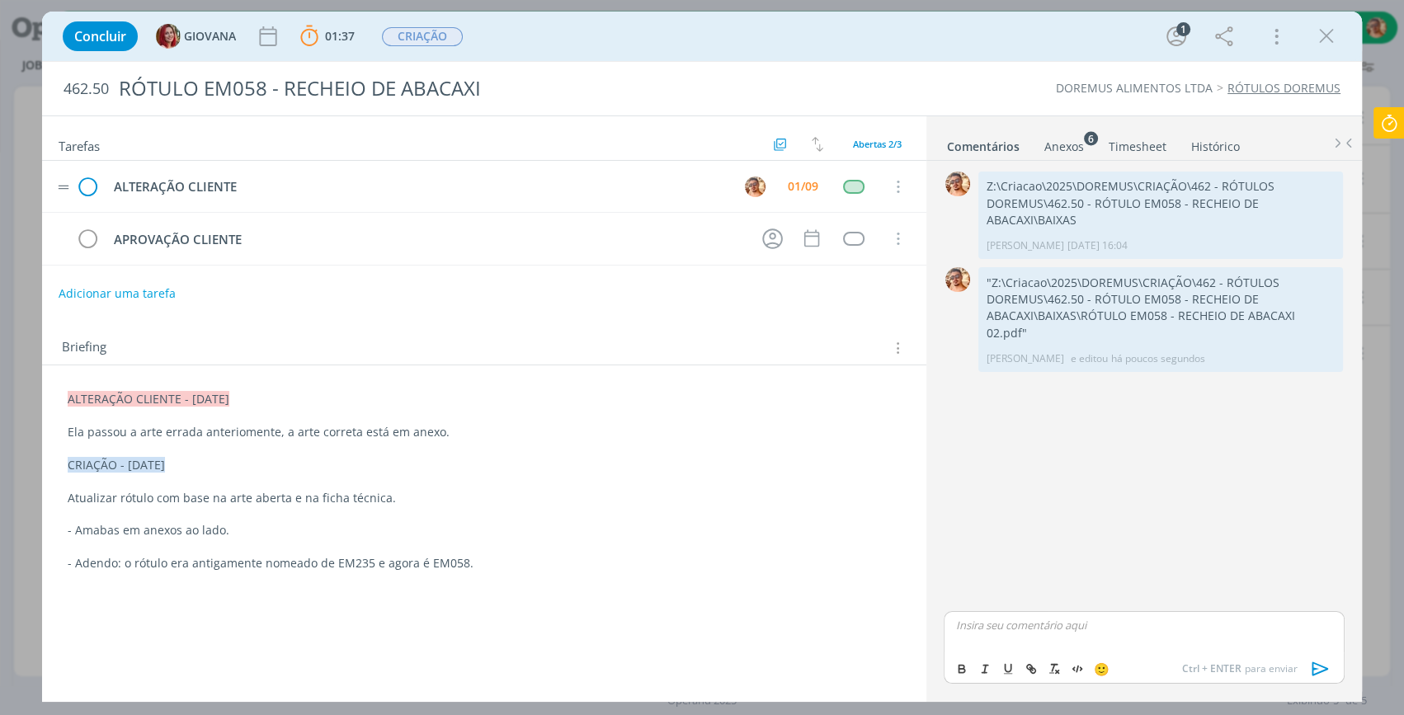
click at [93, 178] on icon "dialog" at bounding box center [87, 187] width 25 height 25
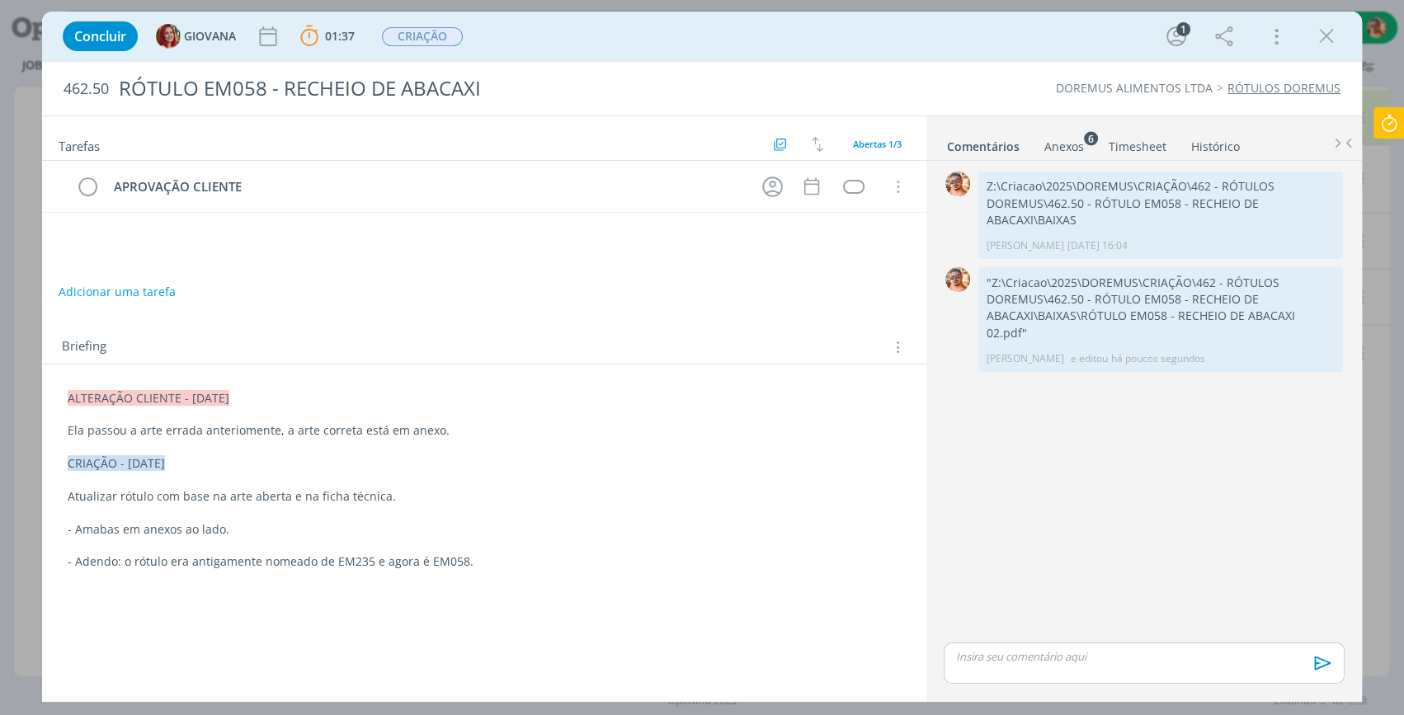
drag, startPoint x: 1331, startPoint y: 31, endPoint x: 1403, endPoint y: 156, distance: 144.5
click at [1331, 31] on icon "dialog" at bounding box center [1326, 36] width 25 height 25
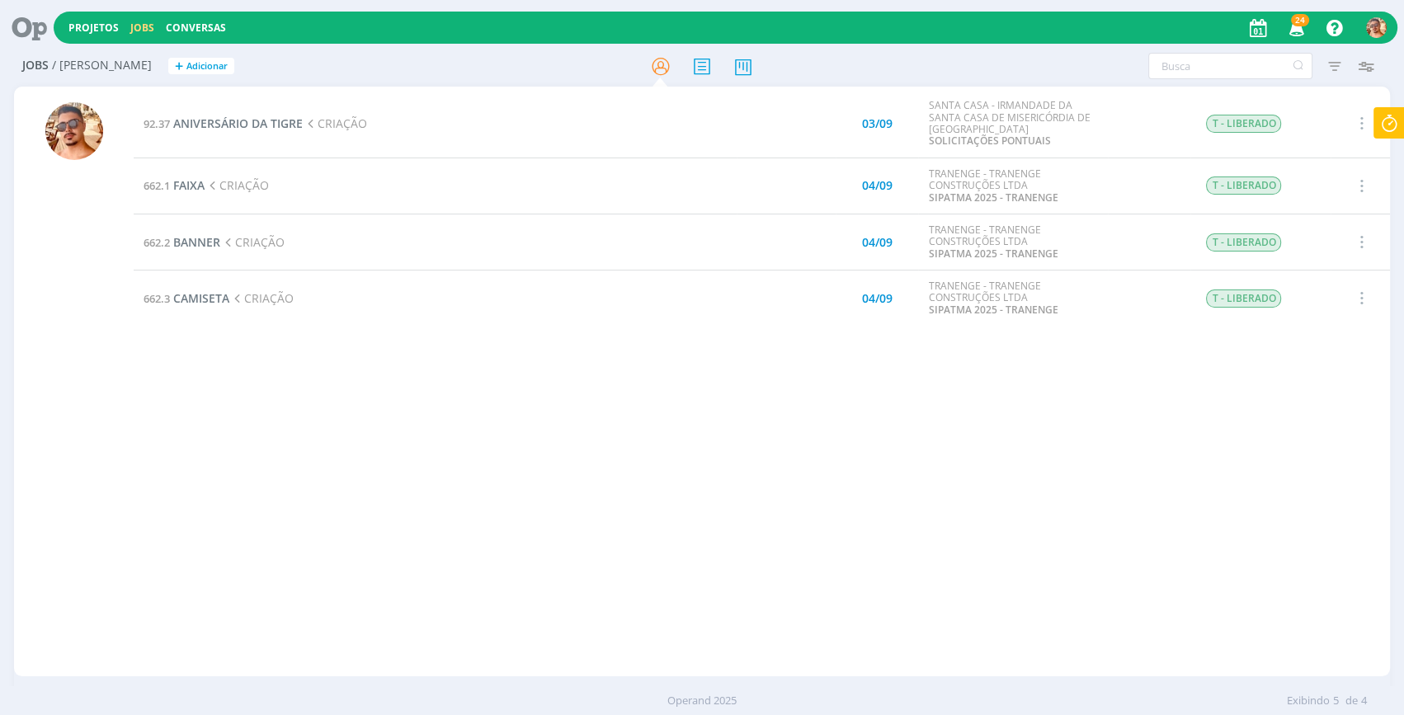
click at [1387, 120] on div at bounding box center [702, 357] width 1404 height 715
click at [1382, 124] on icon at bounding box center [1390, 123] width 30 height 32
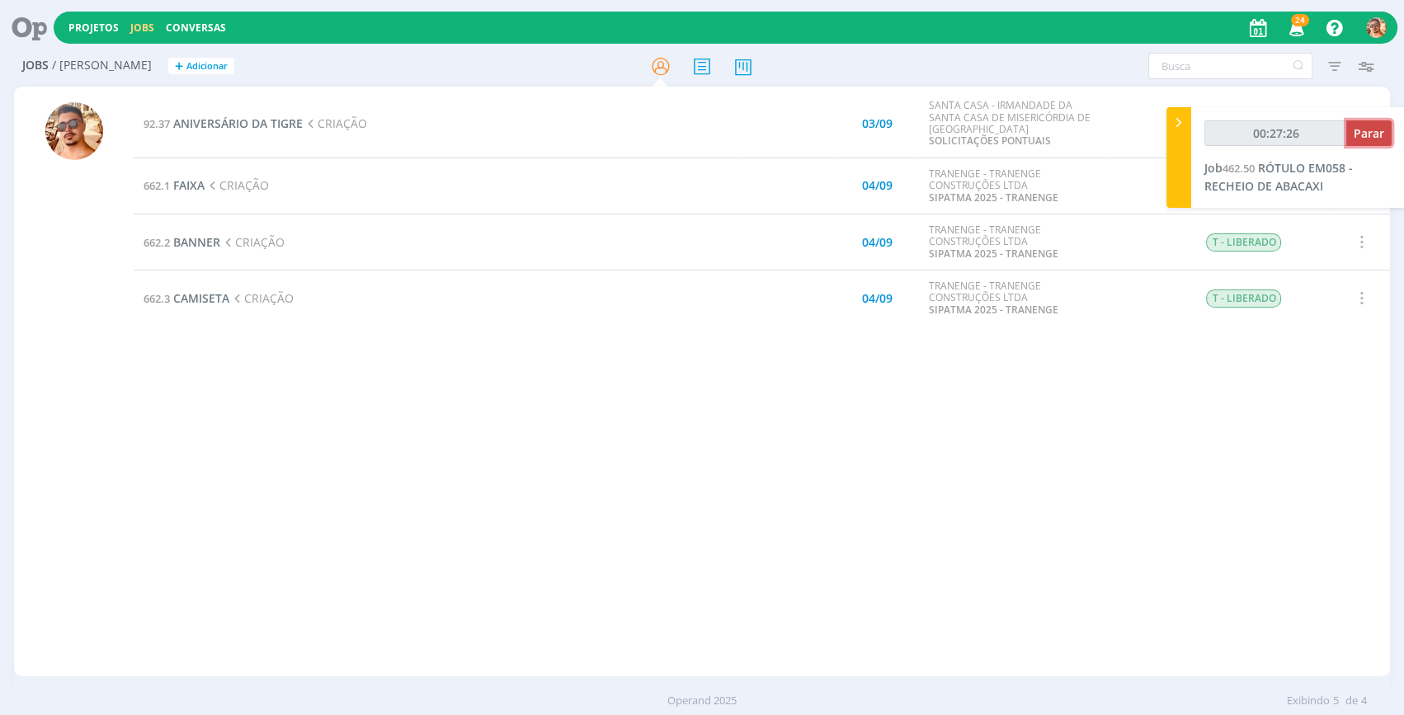
click at [1368, 138] on span "Parar" at bounding box center [1369, 133] width 31 height 16
type input "00:28:00"
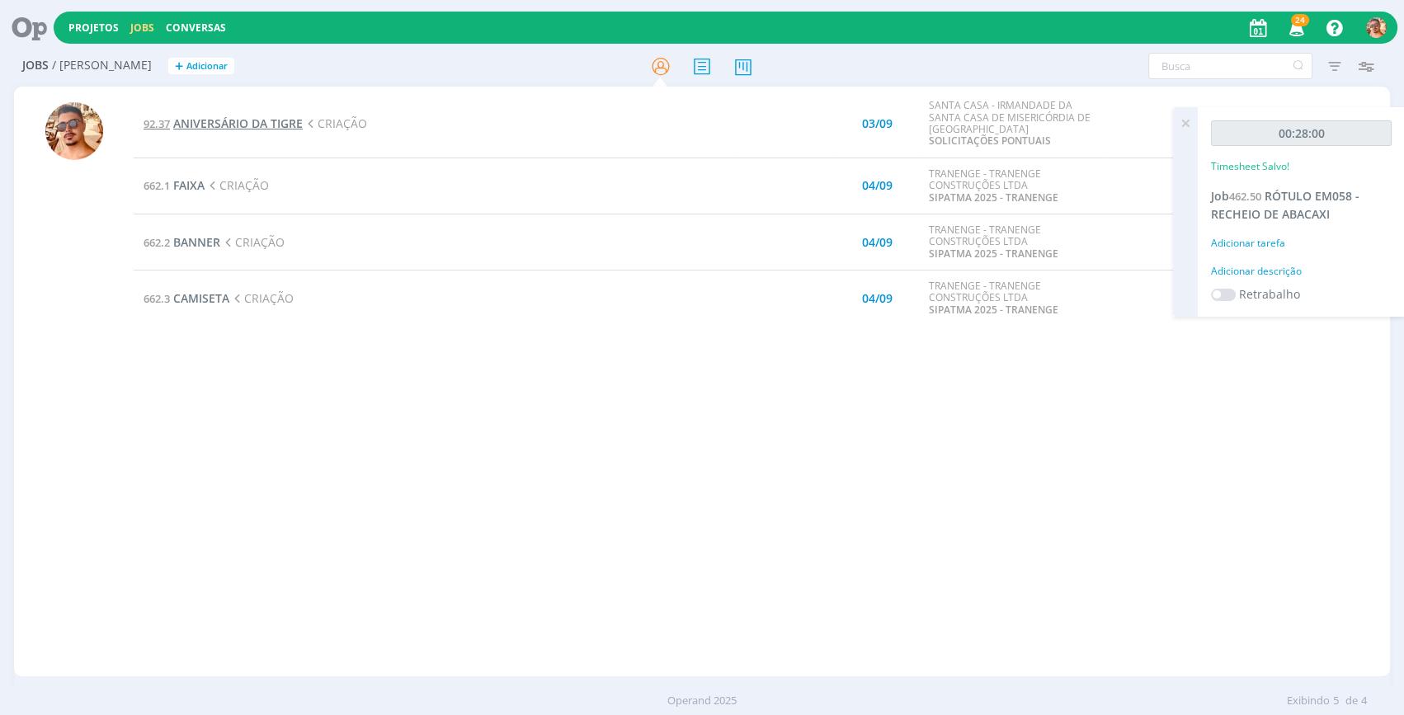
click at [228, 122] on span "ANIVERSÁRIO DA TIGRE" at bounding box center [238, 124] width 130 height 16
